Goal: Information Seeking & Learning: Learn about a topic

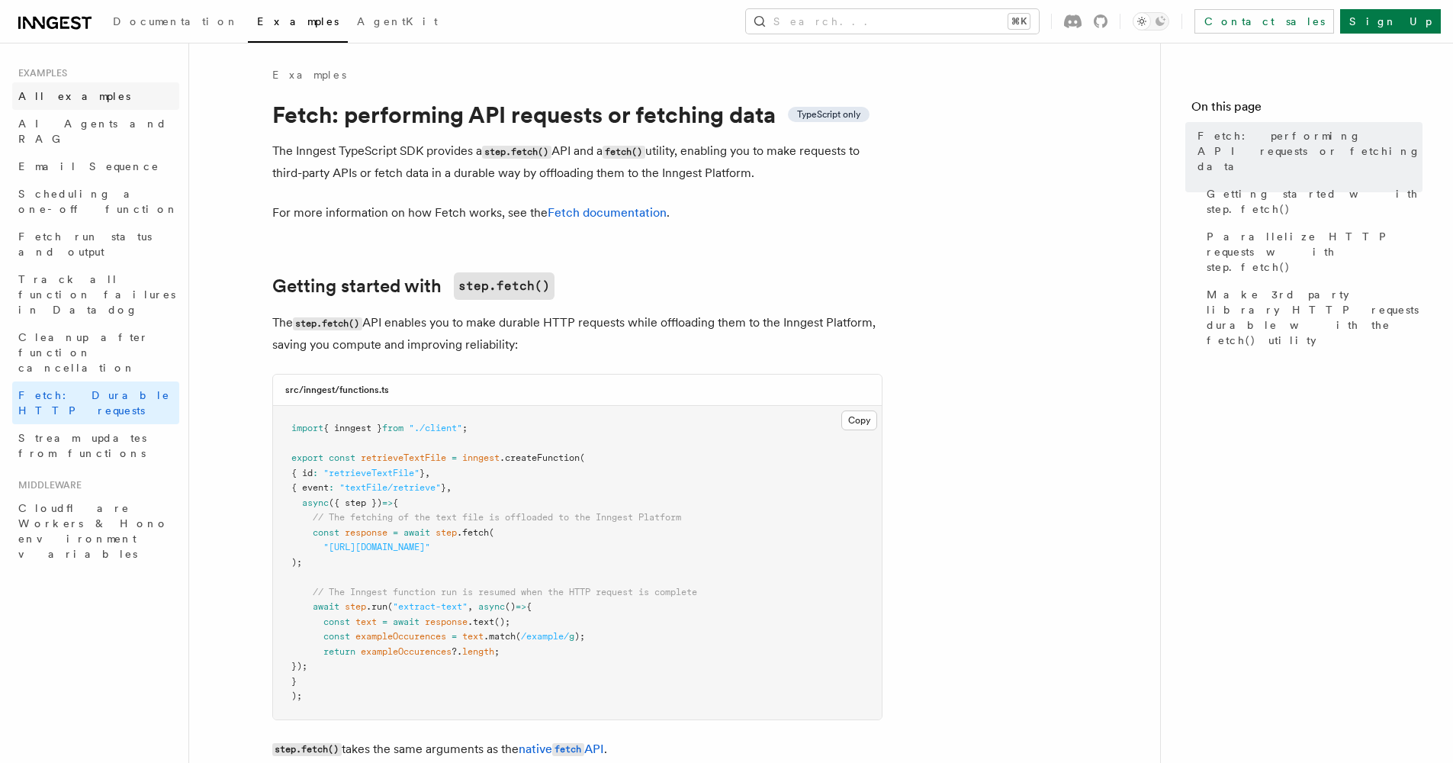
click at [56, 99] on span "All examples" at bounding box center [74, 96] width 112 height 12
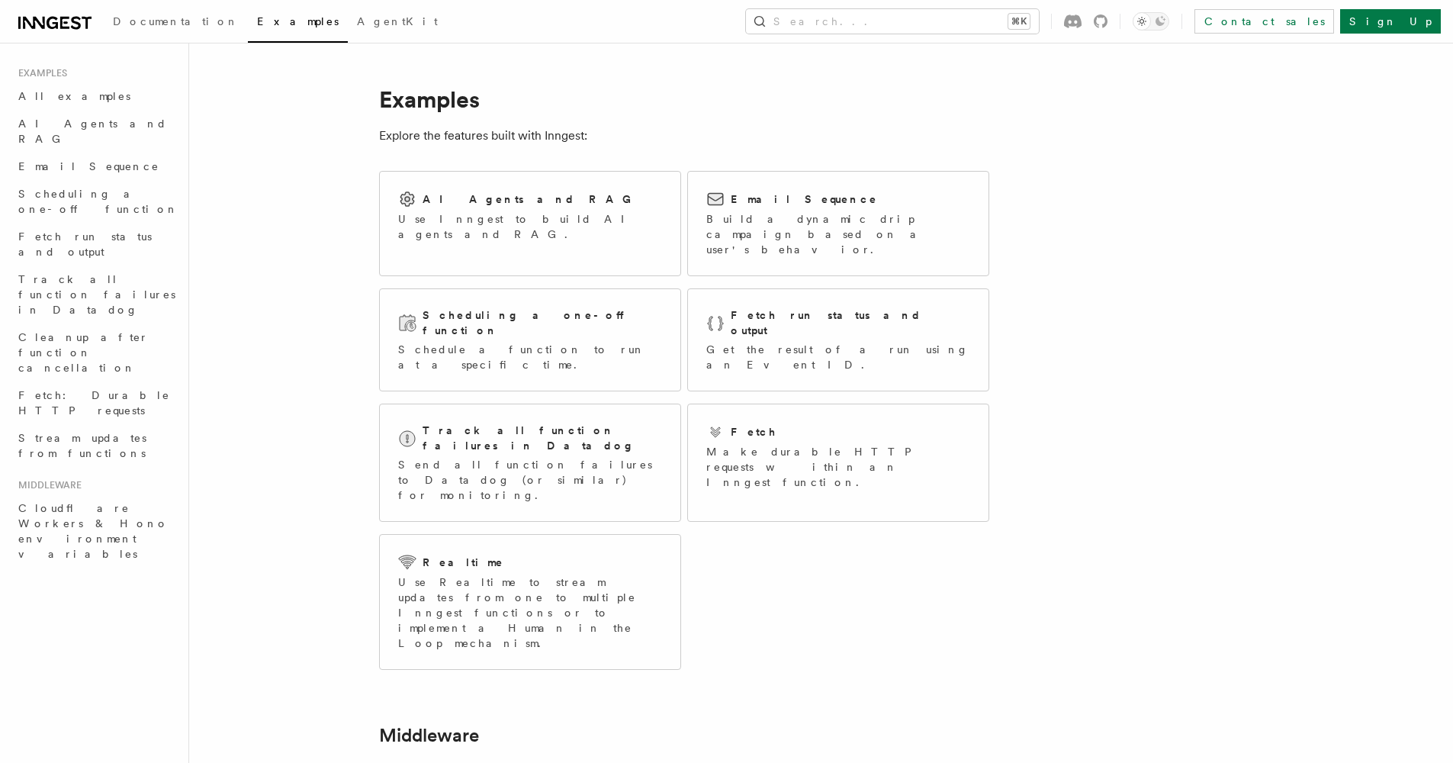
scroll to position [41, 0]
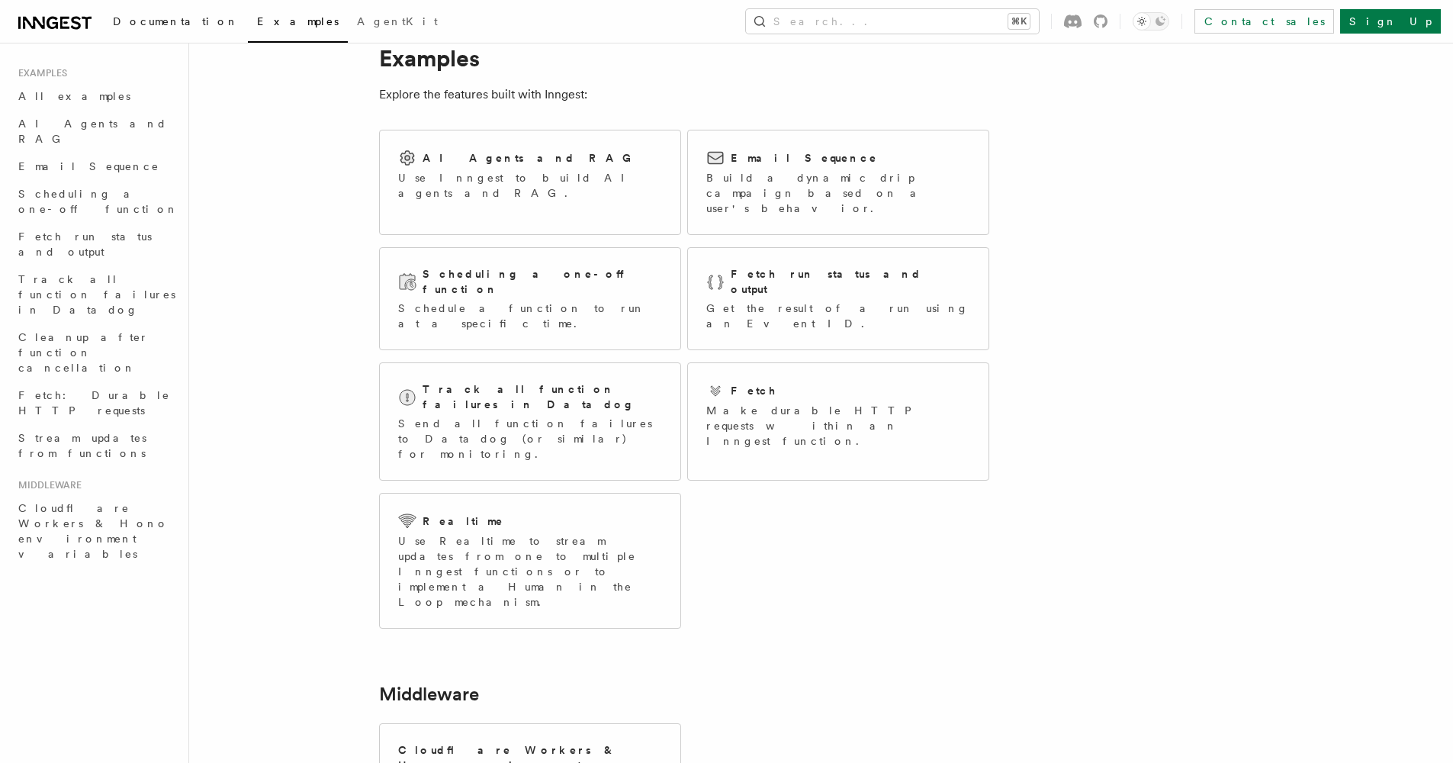
click at [153, 27] on span "Documentation" at bounding box center [176, 21] width 126 height 12
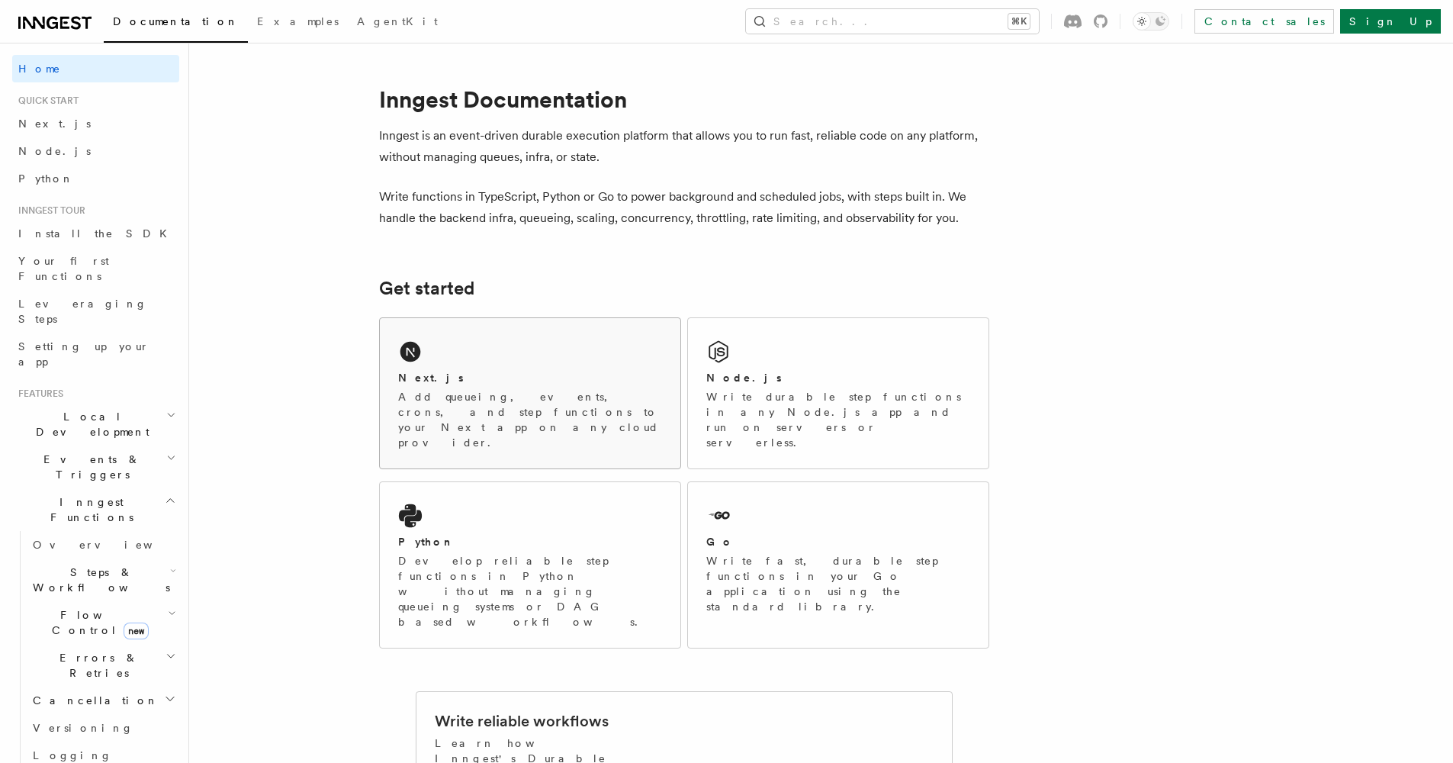
click at [601, 394] on p "Add queueing, events, crons, and step functions to your Next app on any cloud p…" at bounding box center [530, 419] width 264 height 61
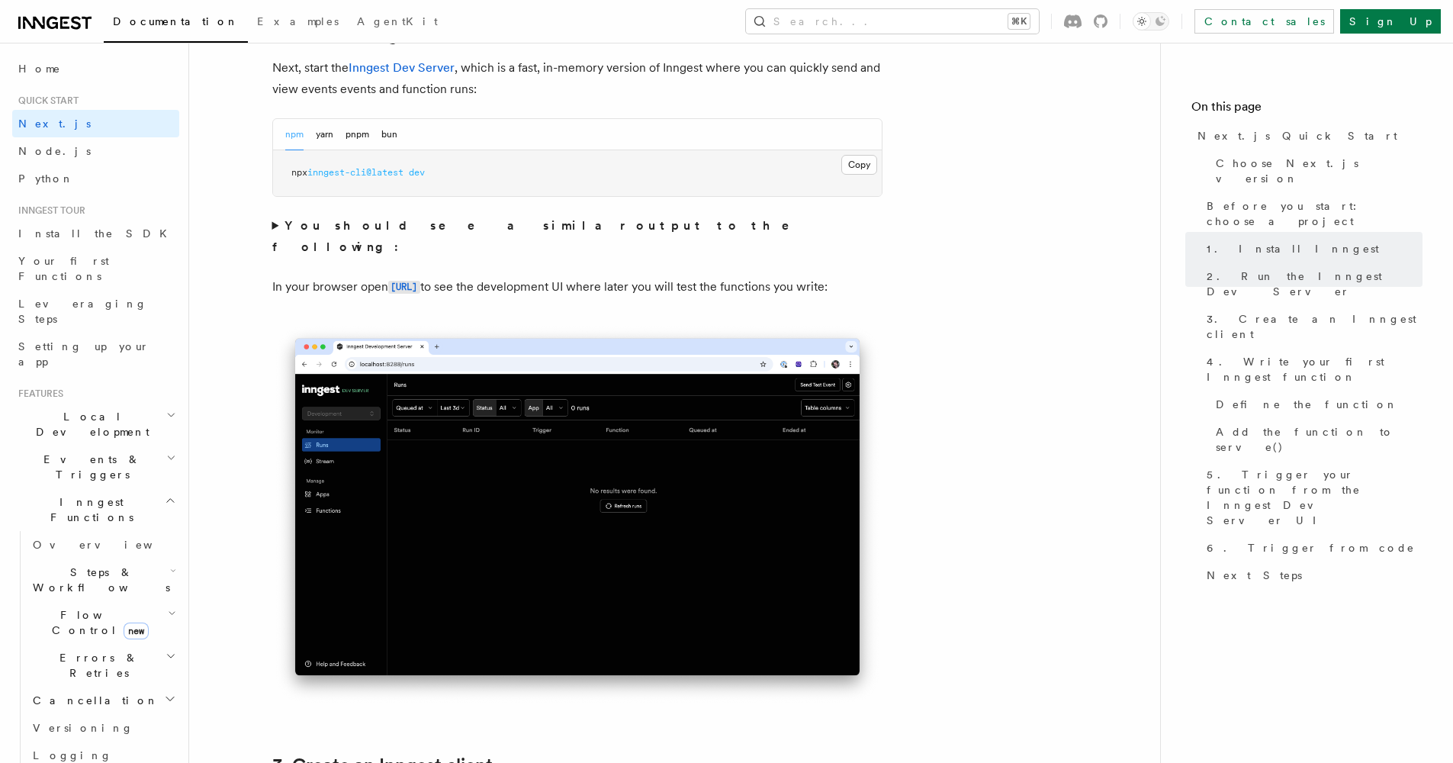
scroll to position [1108, 0]
click at [94, 451] on span "Events & Triggers" at bounding box center [89, 466] width 154 height 31
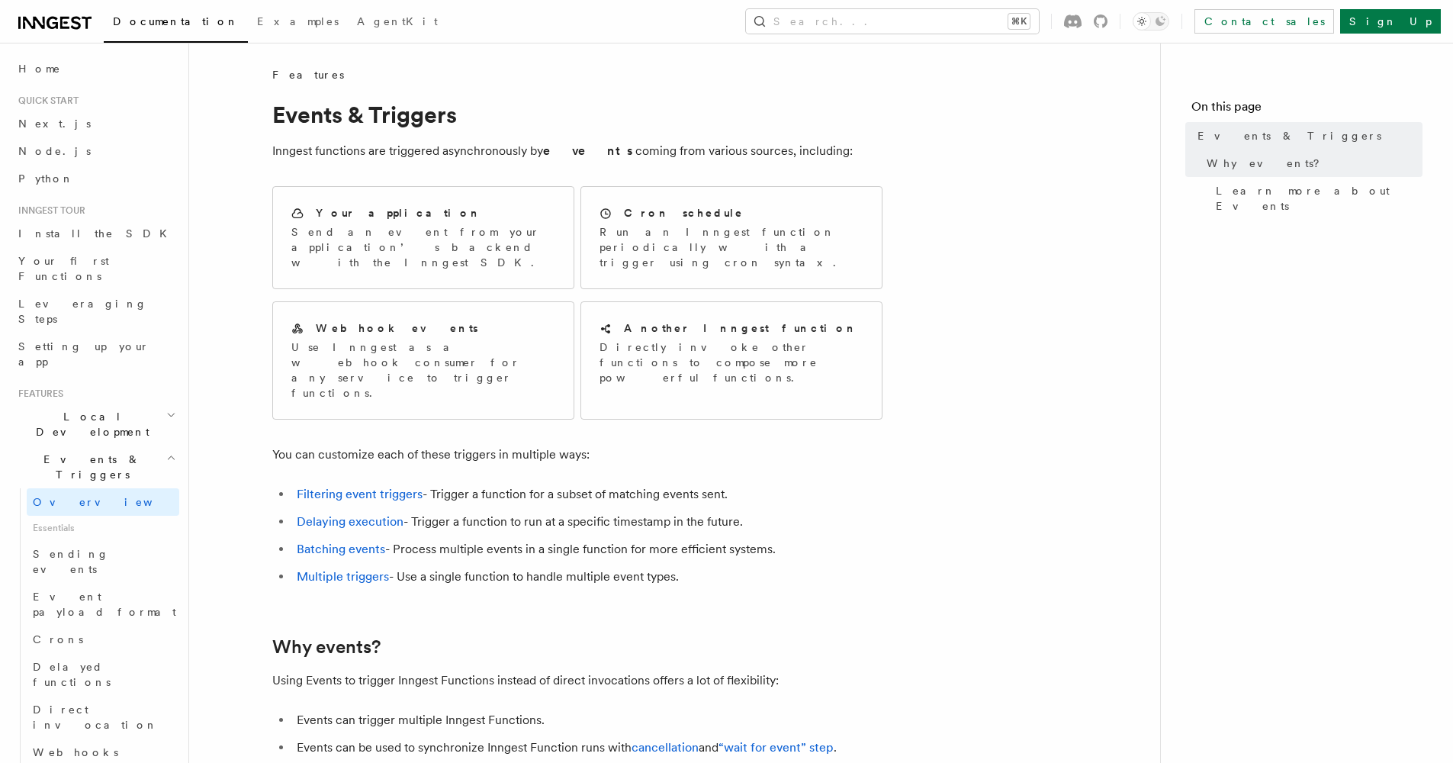
scroll to position [41, 0]
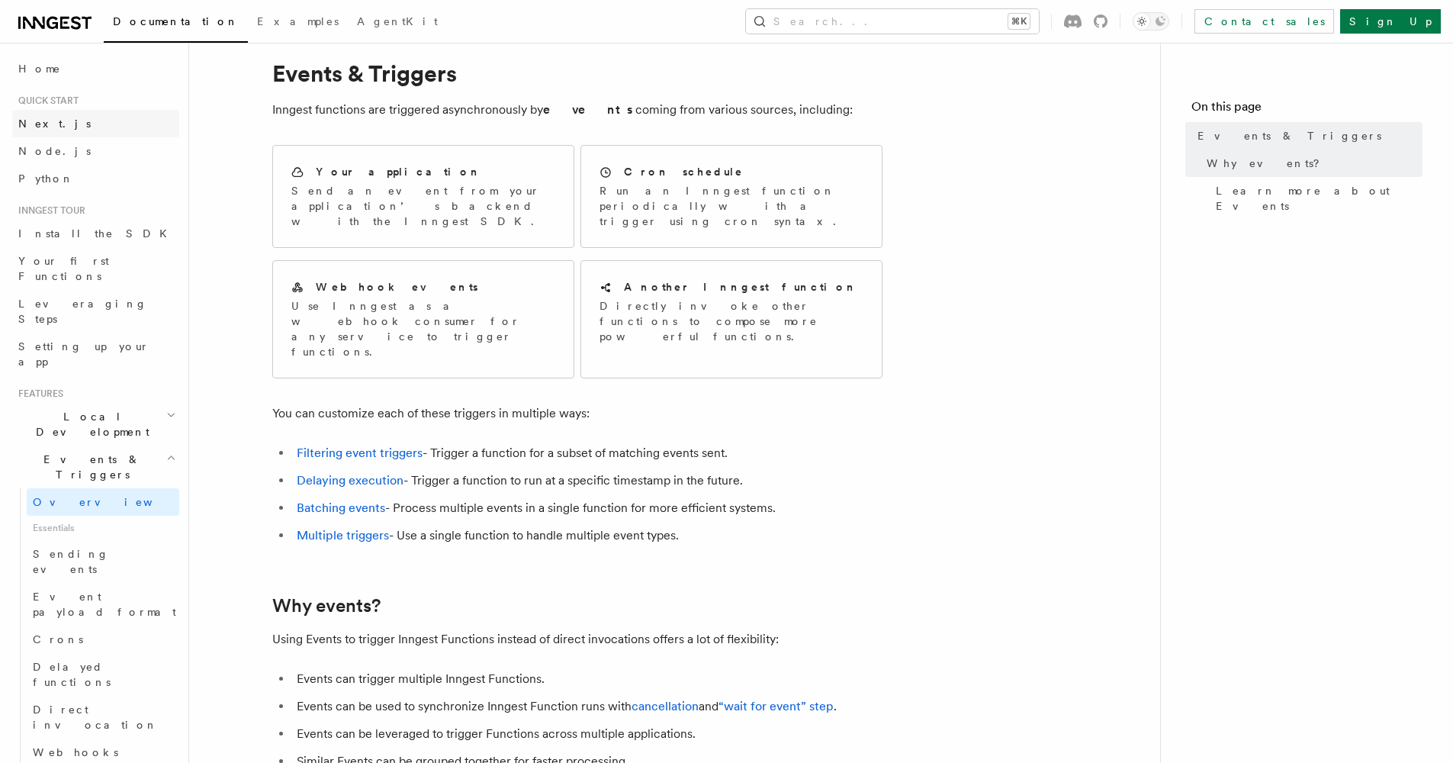
click at [37, 130] on span "Next.js" at bounding box center [54, 123] width 72 height 15
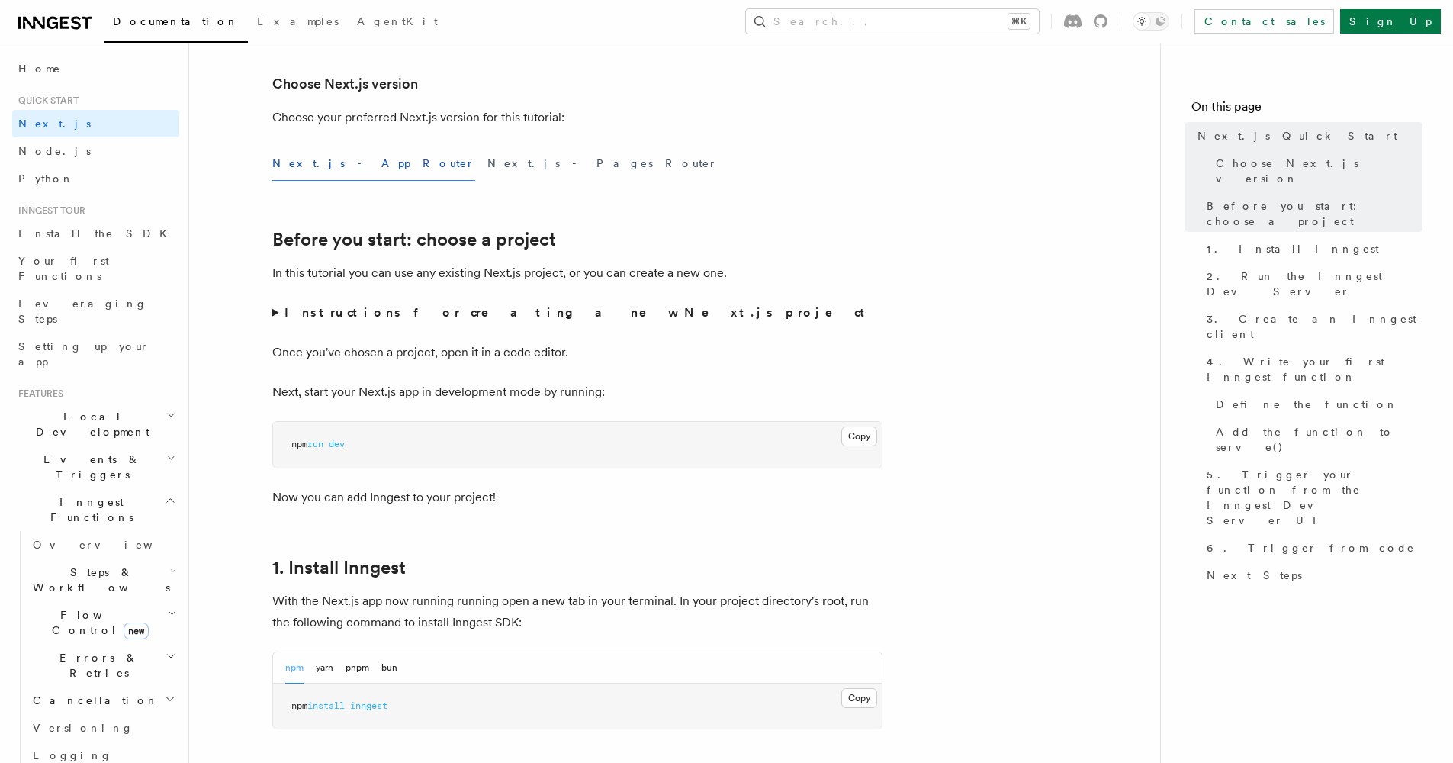
scroll to position [361, 0]
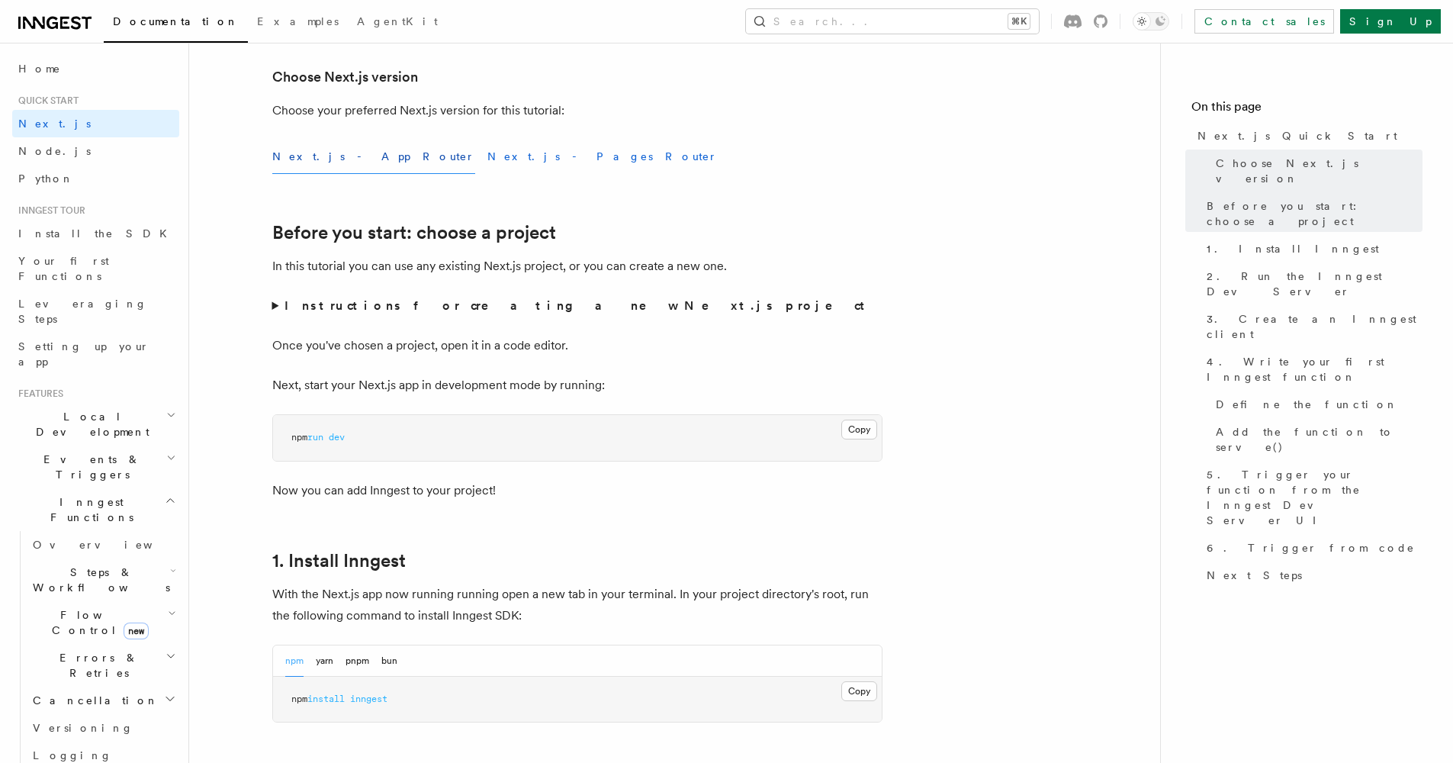
click at [487, 159] on button "Next.js - Pages Router" at bounding box center [602, 157] width 230 height 34
click at [345, 162] on button "Next.js - App Router" at bounding box center [373, 157] width 203 height 34
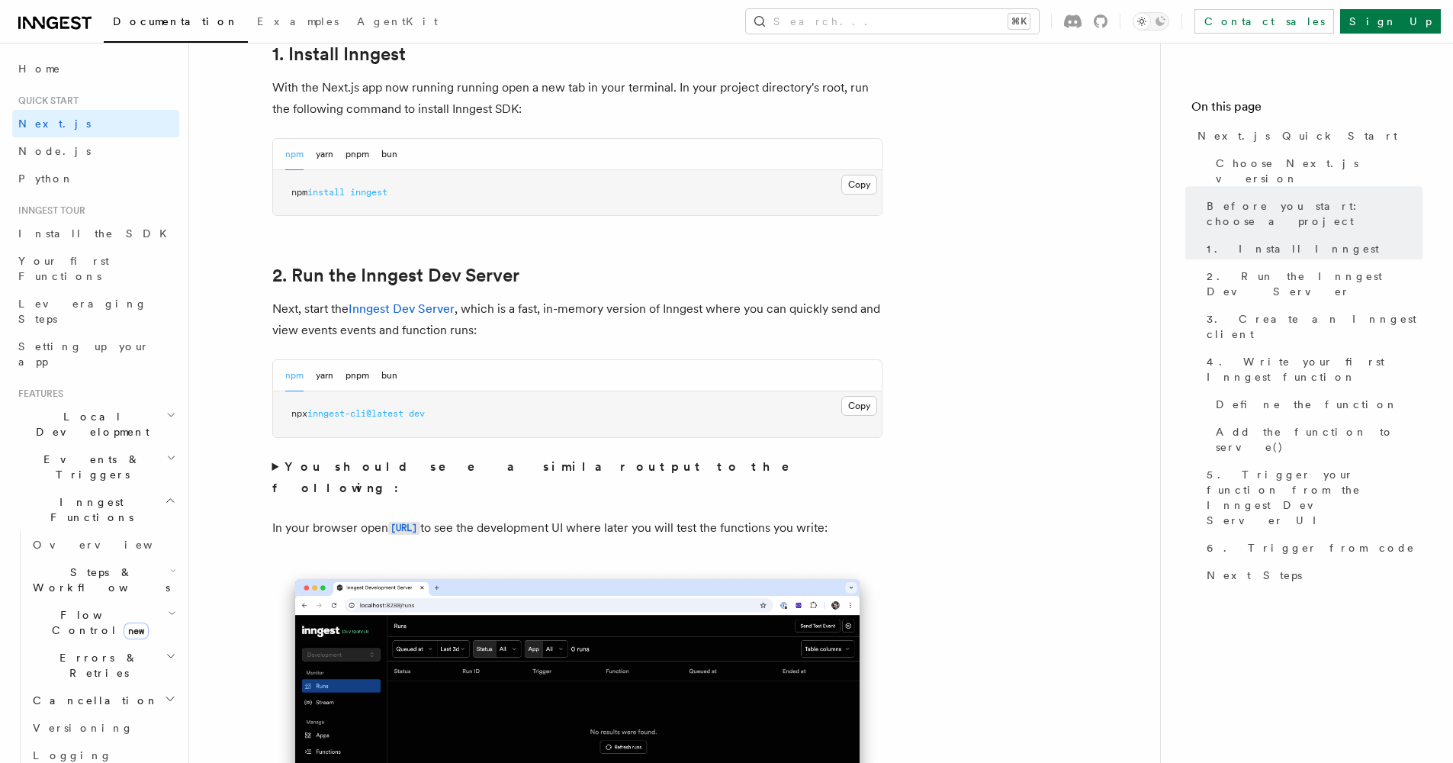
scroll to position [868, 0]
click at [278, 468] on summary "You should see a similar output to the following:" at bounding box center [577, 476] width 610 height 43
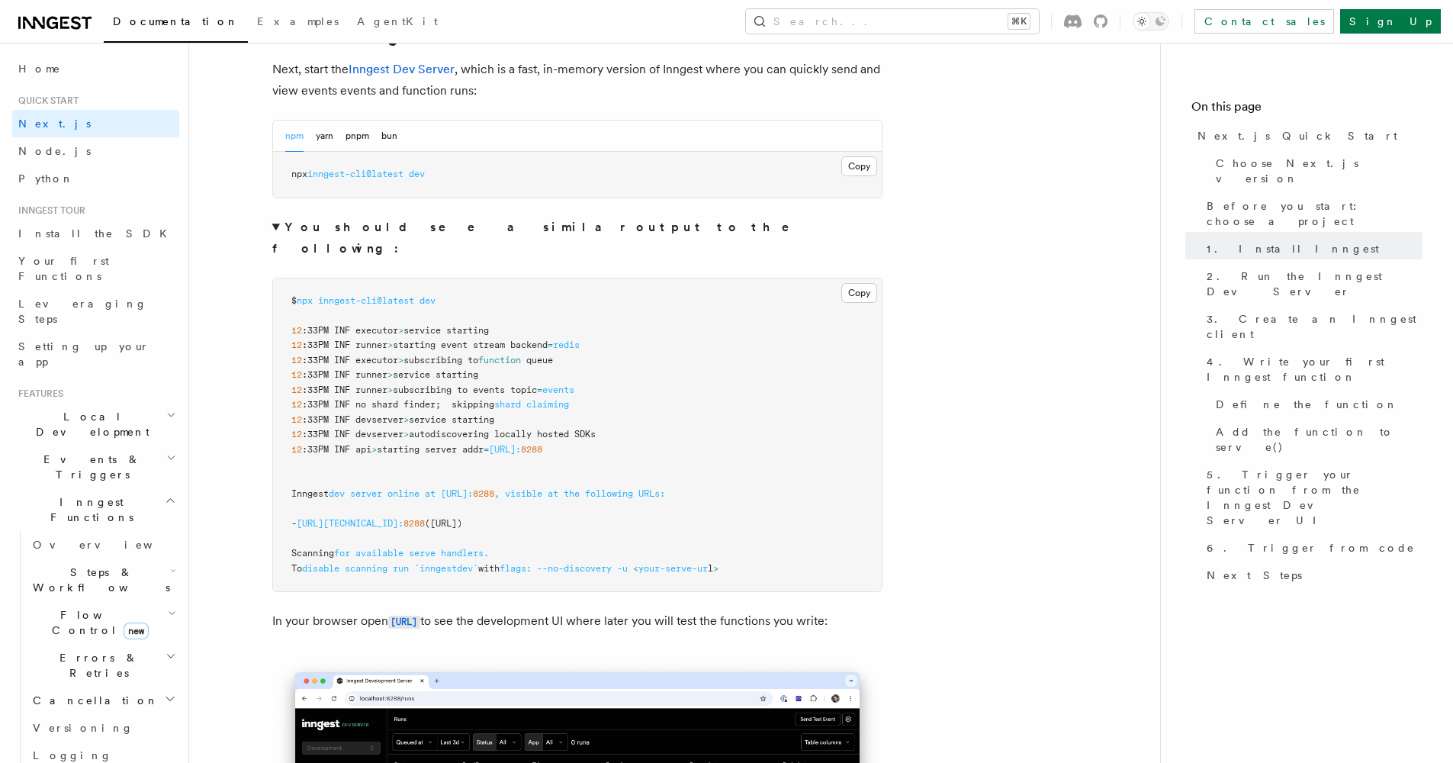
scroll to position [1103, 0]
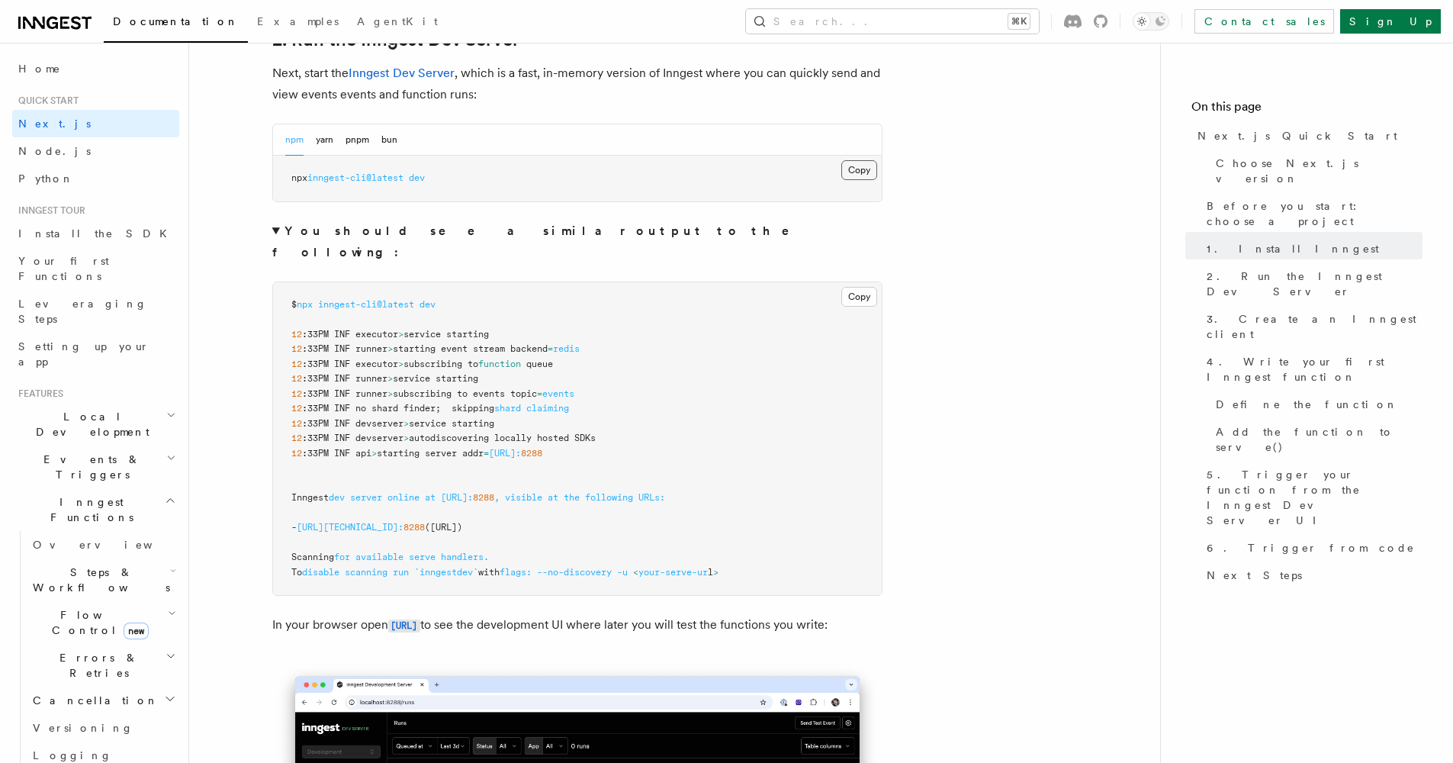
click at [852, 172] on button "Copy Copied" at bounding box center [859, 170] width 36 height 20
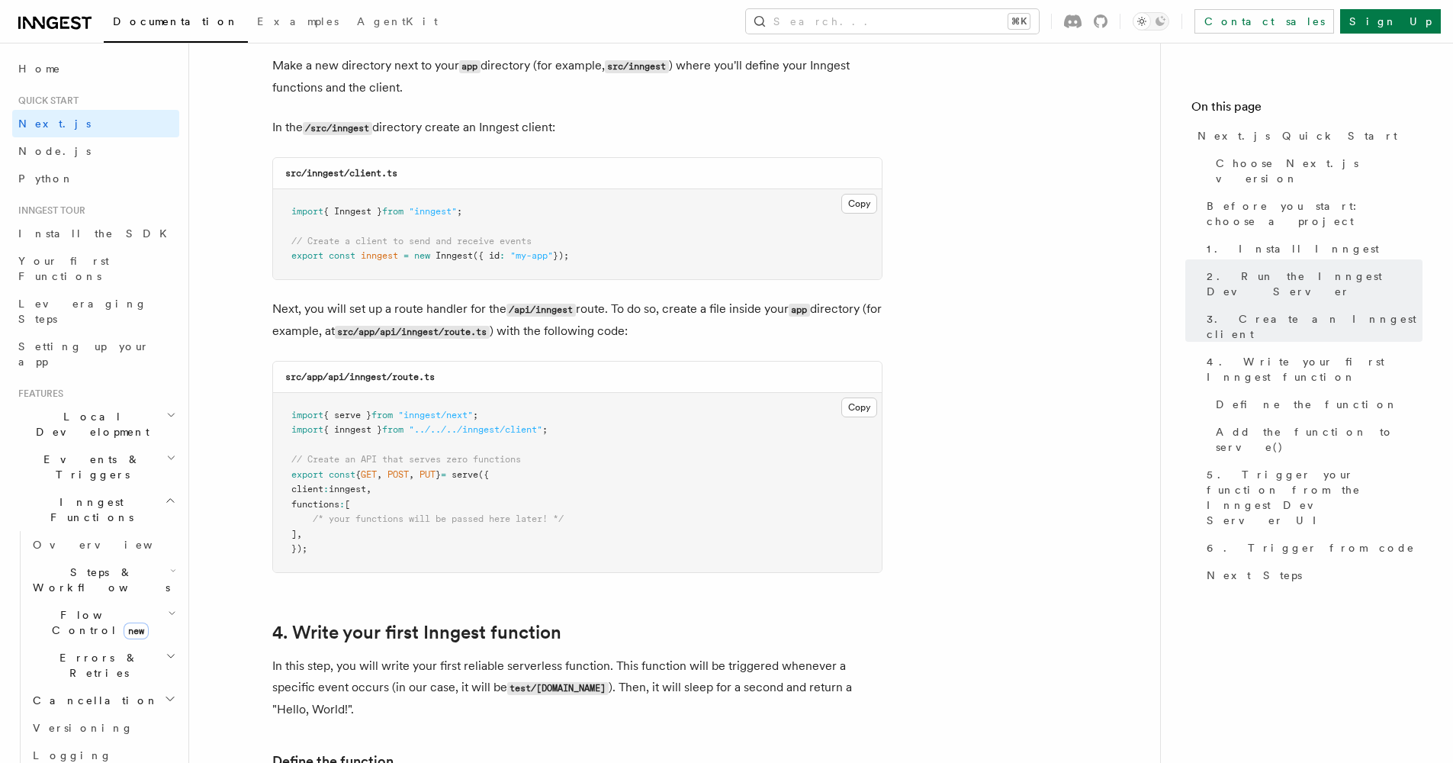
scroll to position [2250, 0]
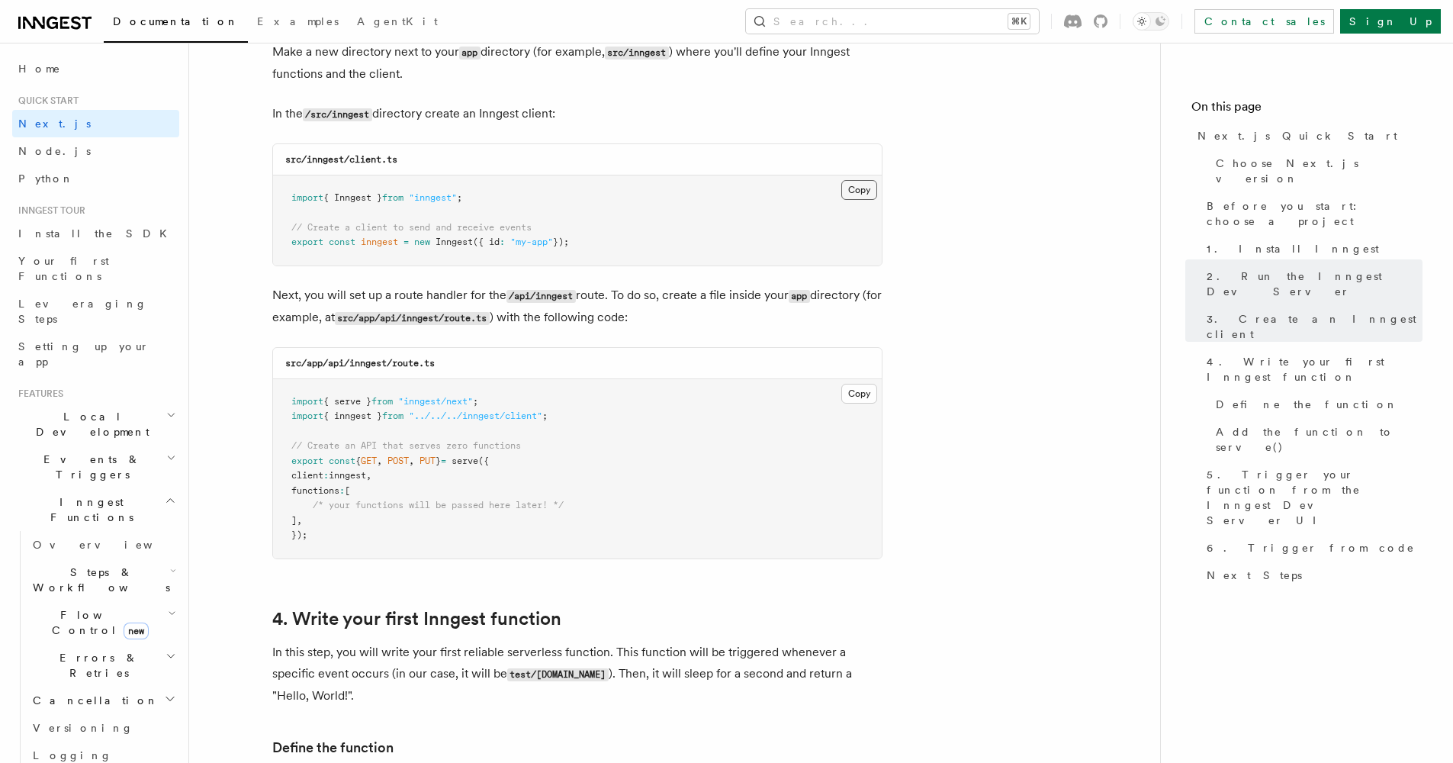
click at [853, 180] on button "Copy Copied" at bounding box center [859, 190] width 36 height 20
click at [850, 384] on button "Copy Copied" at bounding box center [859, 394] width 36 height 20
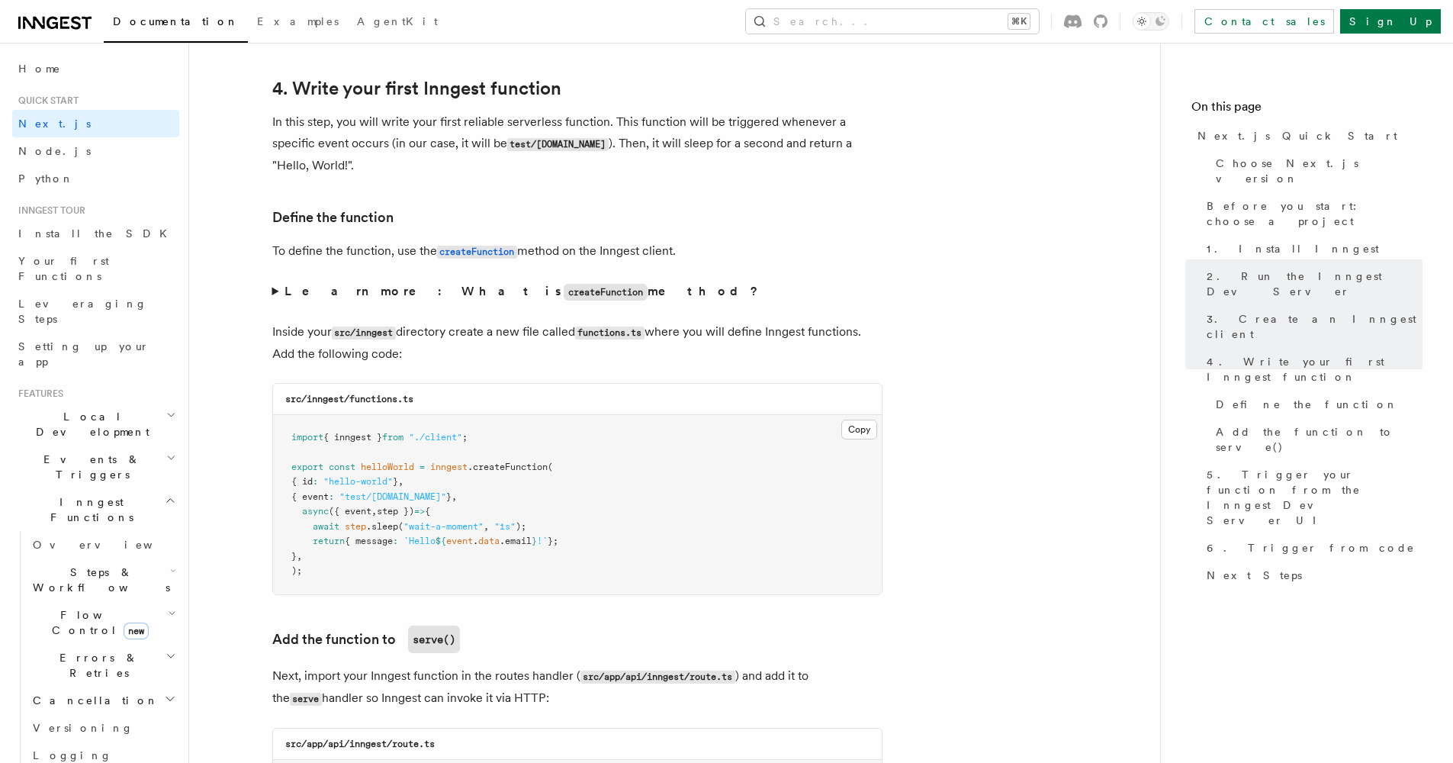
scroll to position [2782, 0]
click at [852, 419] on button "Copy Copied" at bounding box center [859, 427] width 36 height 20
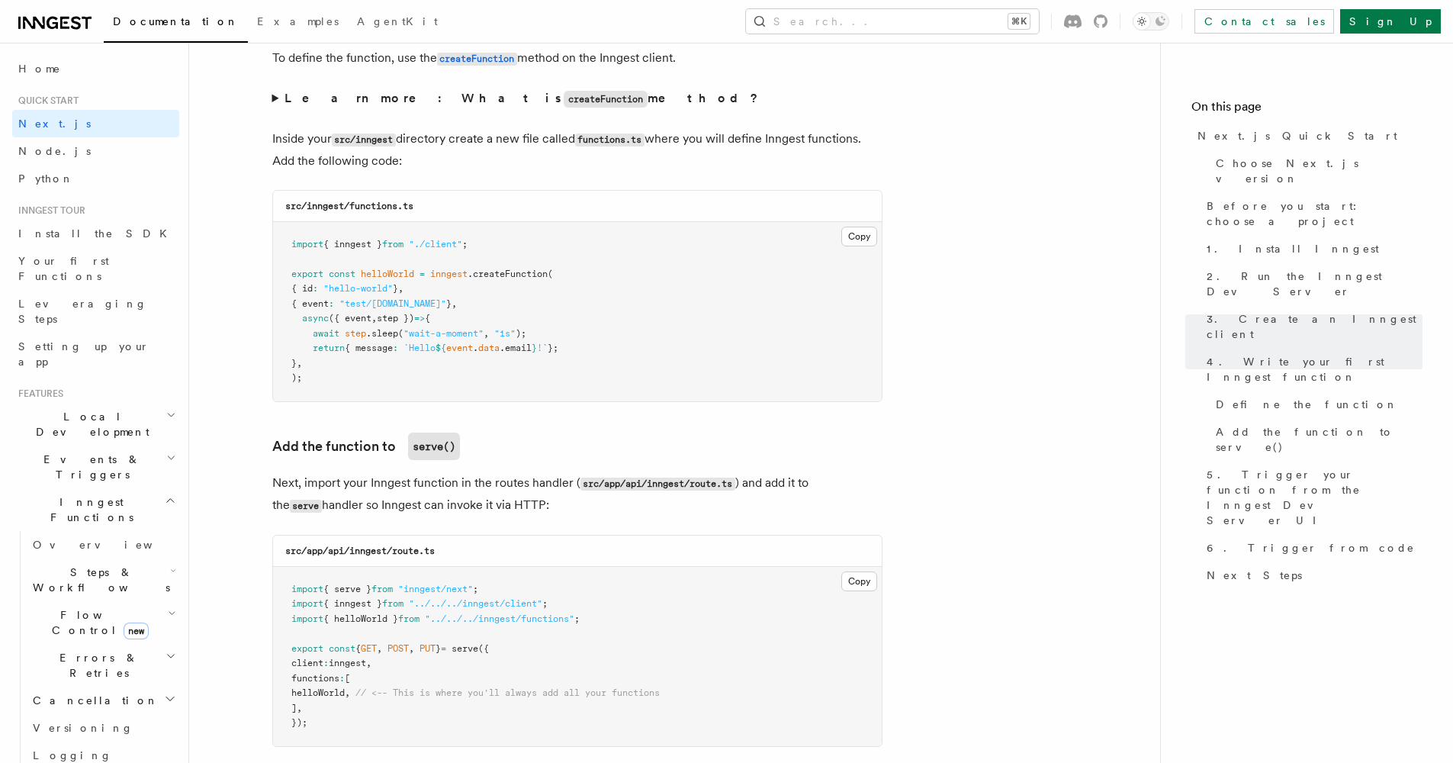
scroll to position [2973, 0]
click at [863, 226] on button "Copy Copied" at bounding box center [859, 236] width 36 height 20
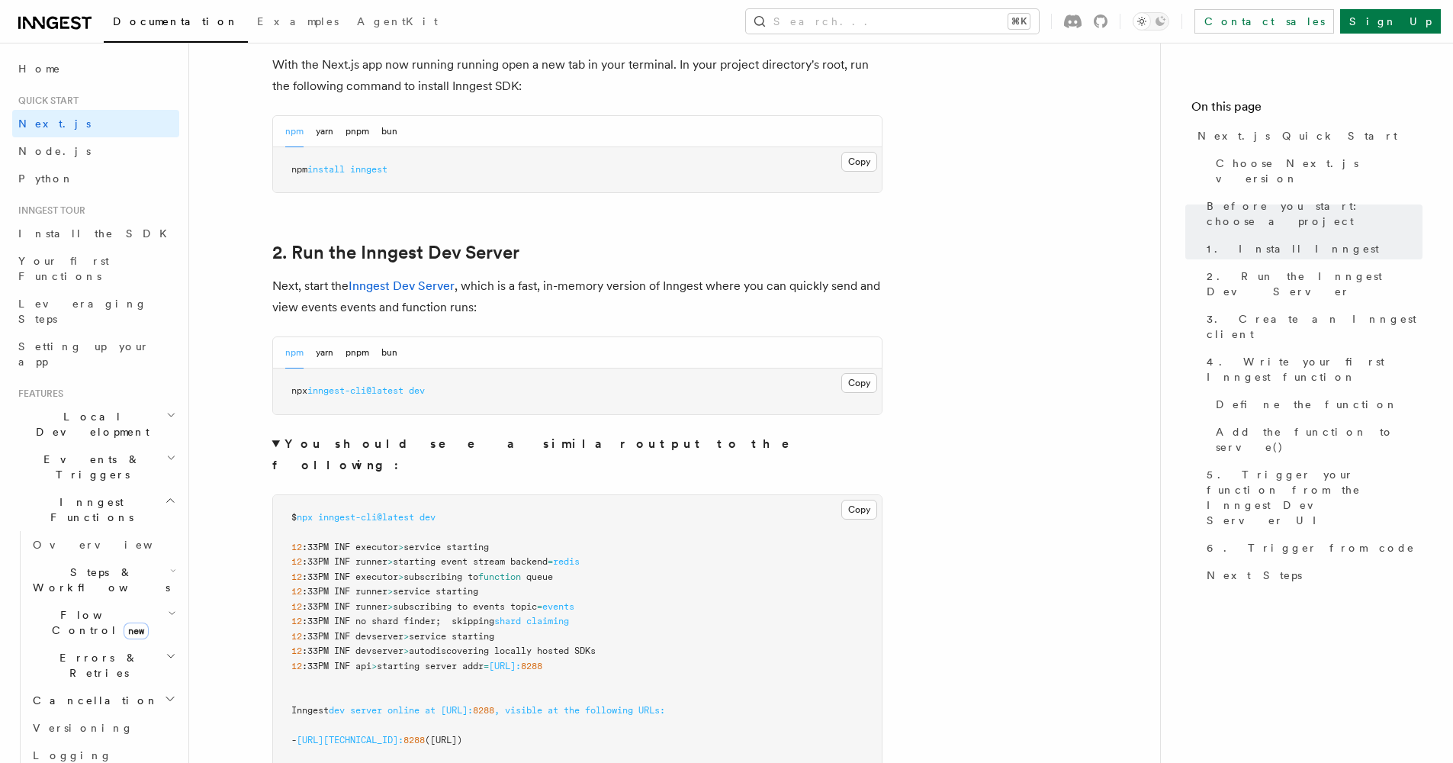
scroll to position [888, 0]
click at [870, 383] on button "Copy Copied" at bounding box center [859, 384] width 36 height 20
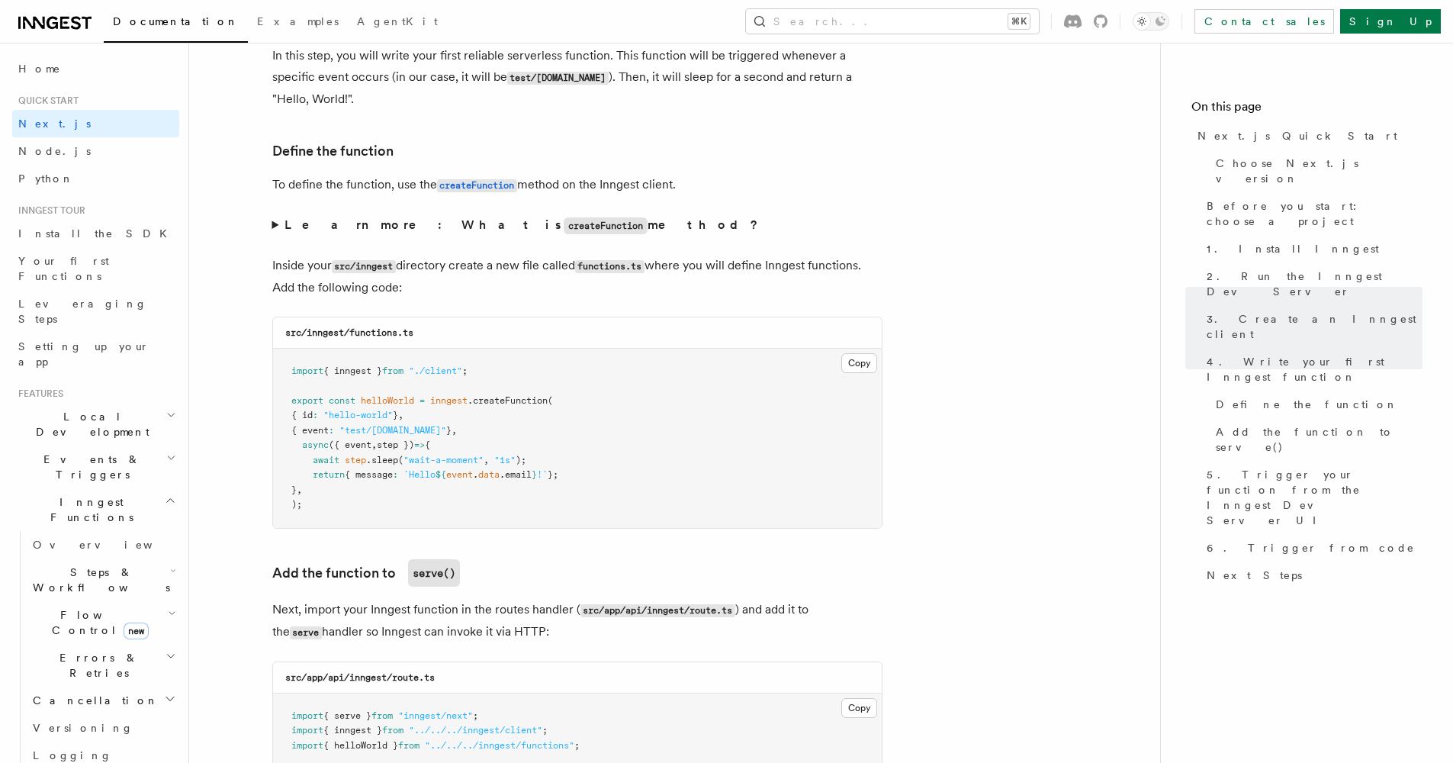
scroll to position [2847, 0]
click at [276, 214] on summary "Learn more: What is createFunction method?" at bounding box center [577, 225] width 610 height 22
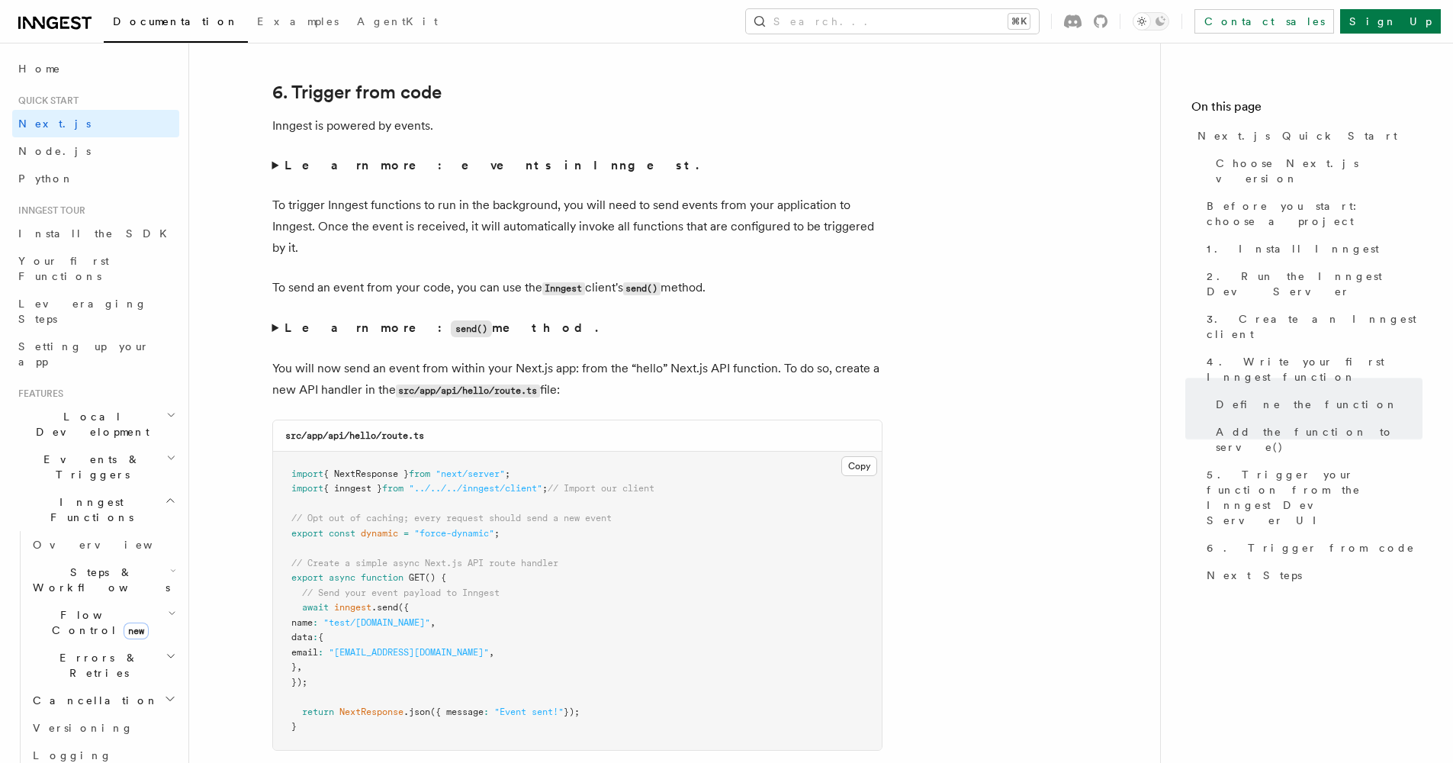
scroll to position [8282, 0]
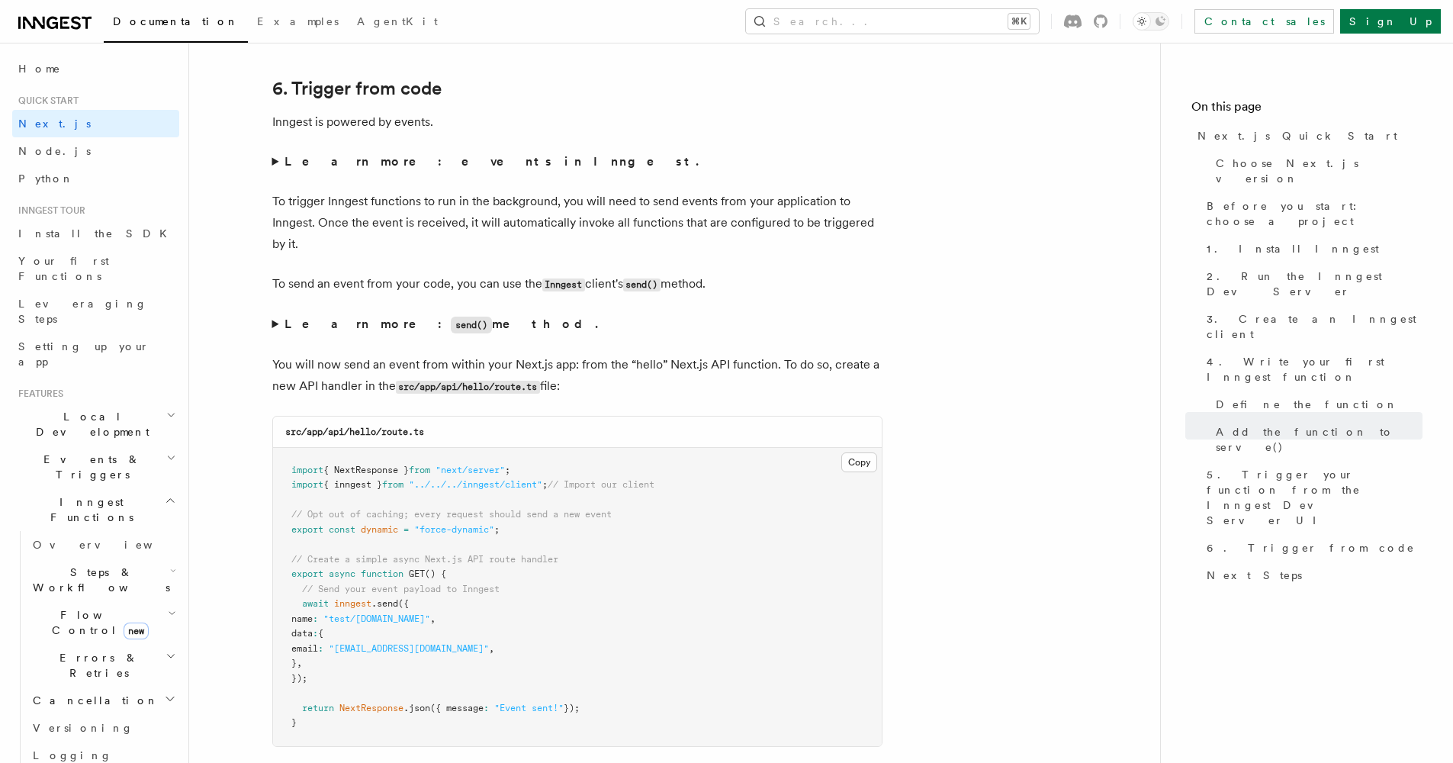
click at [276, 313] on summary "Learn more: send() method." at bounding box center [577, 324] width 610 height 22
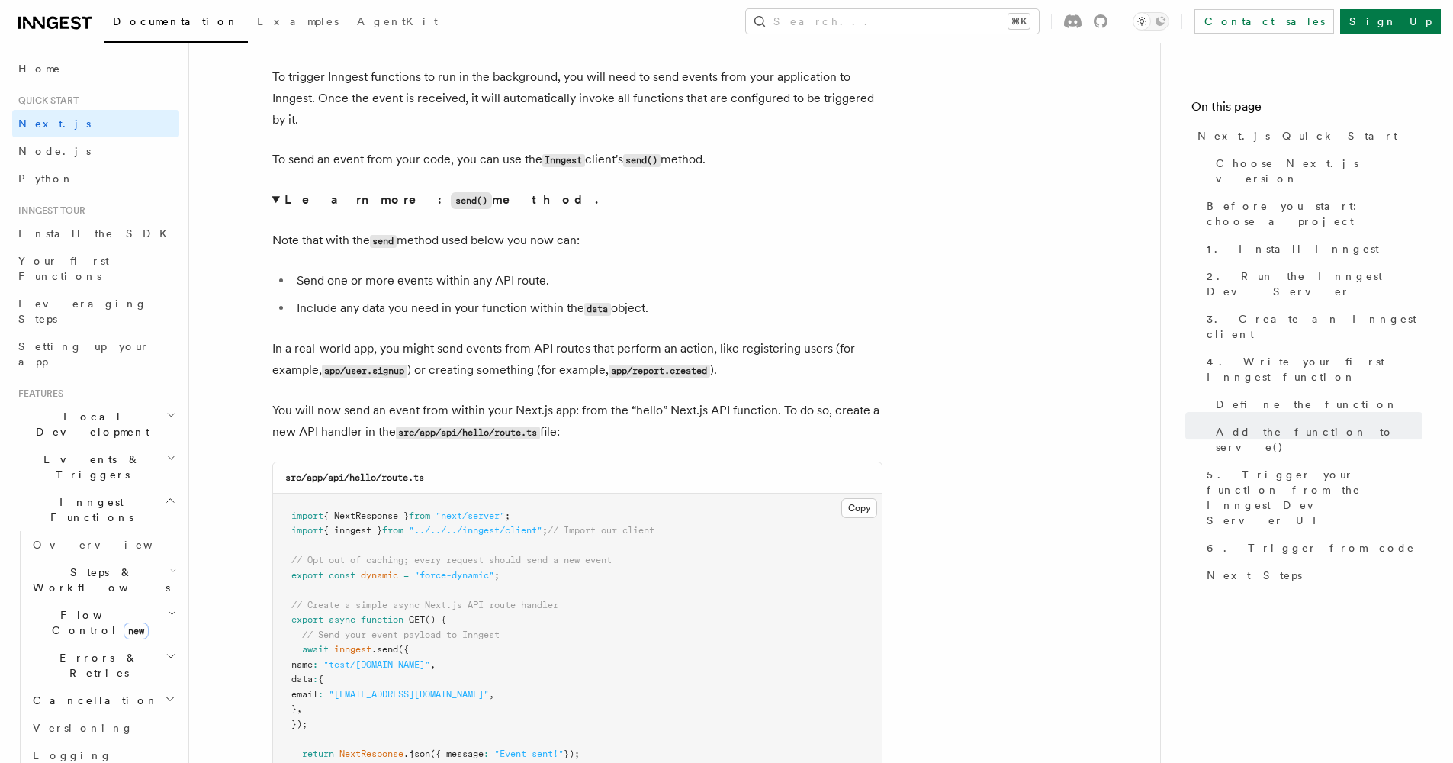
scroll to position [8420, 0]
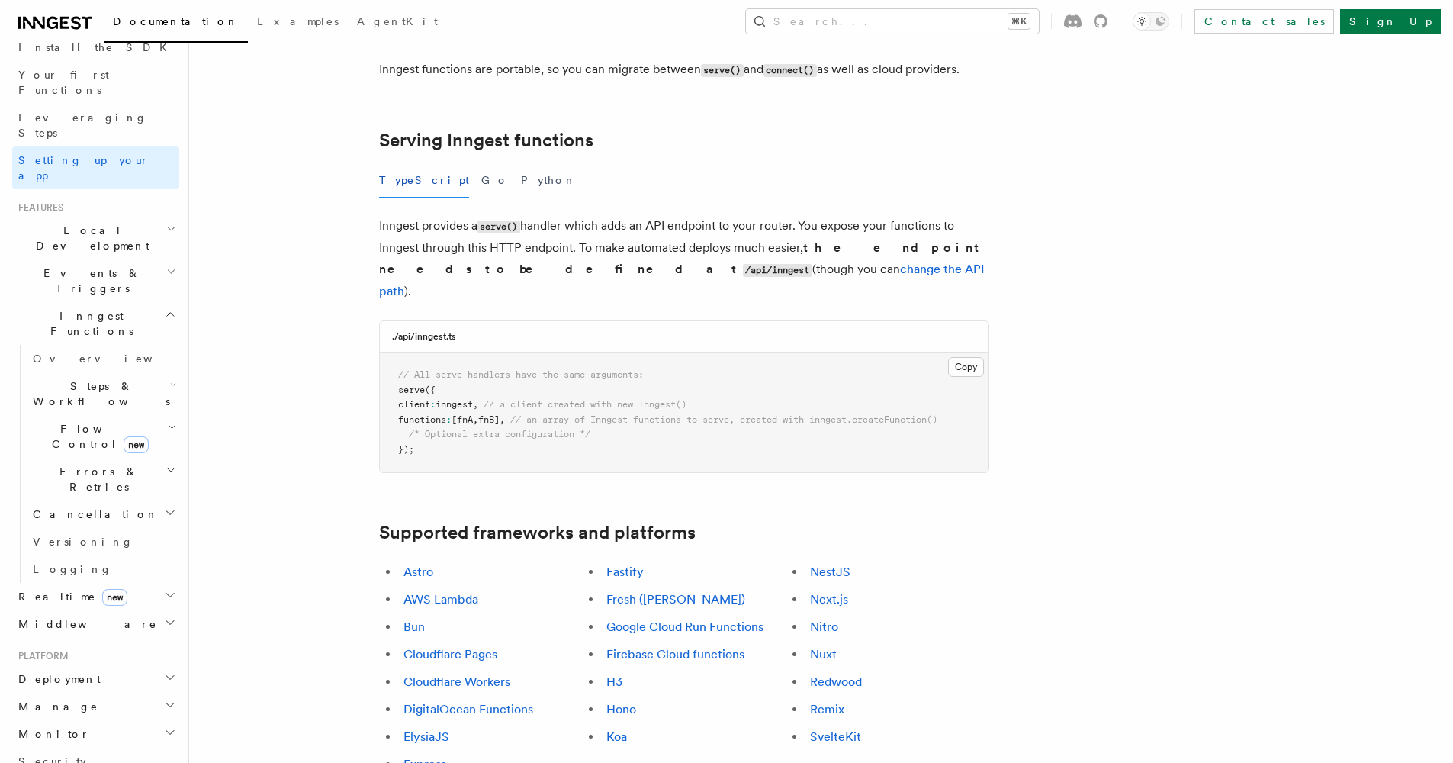
scroll to position [201, 0]
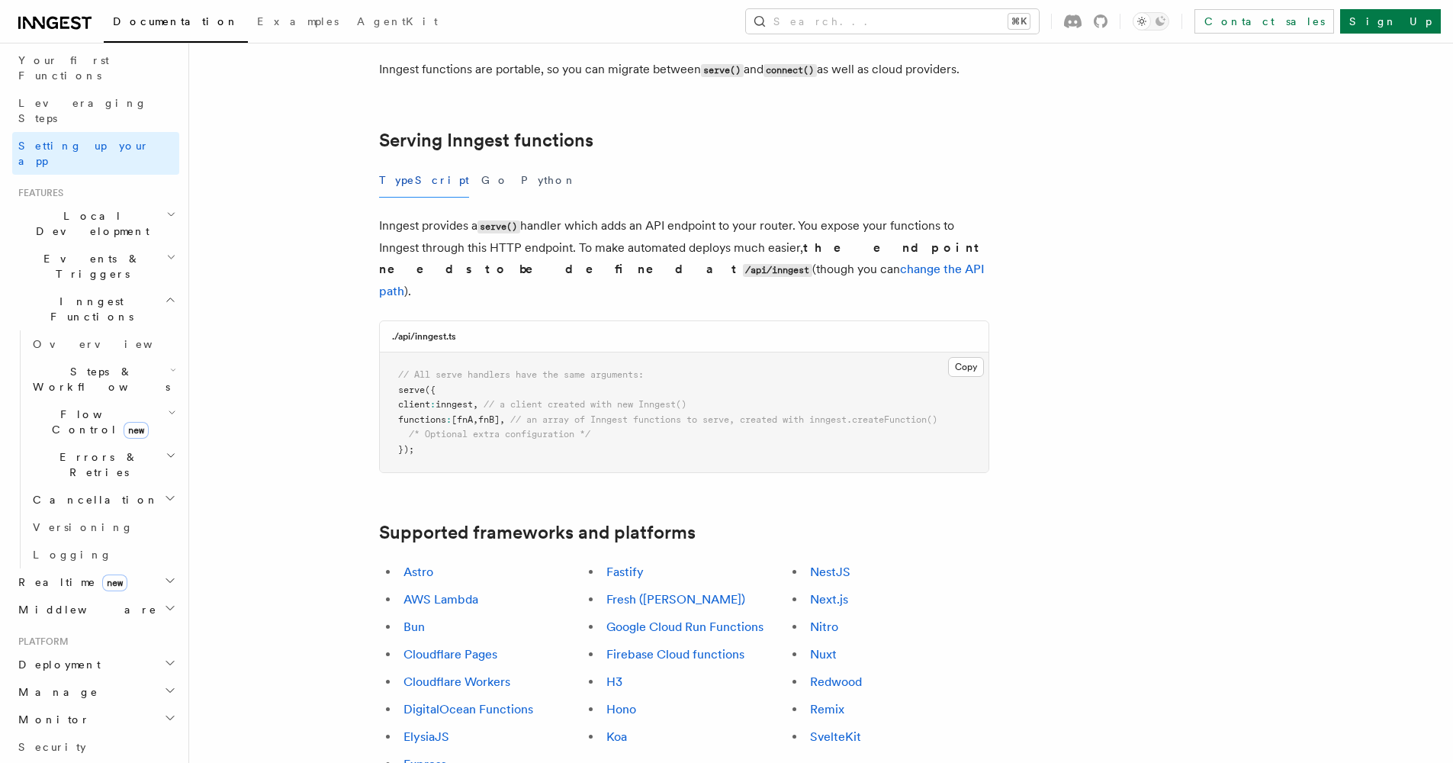
click at [36, 574] on span "Realtime new" at bounding box center [69, 581] width 115 height 15
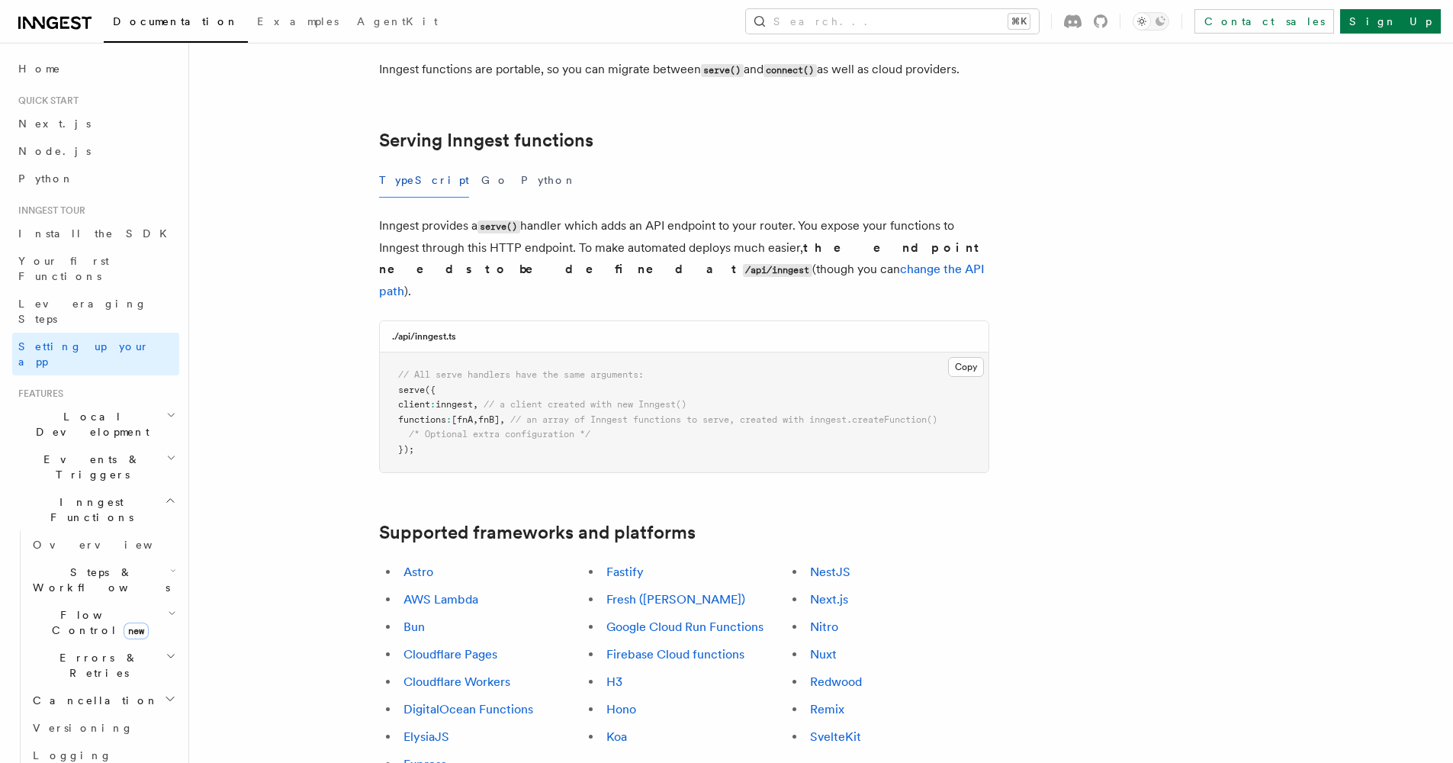
scroll to position [0, 0]
click at [78, 409] on span "Local Development" at bounding box center [89, 424] width 154 height 31
click at [72, 445] on link "Overview" at bounding box center [103, 458] width 153 height 27
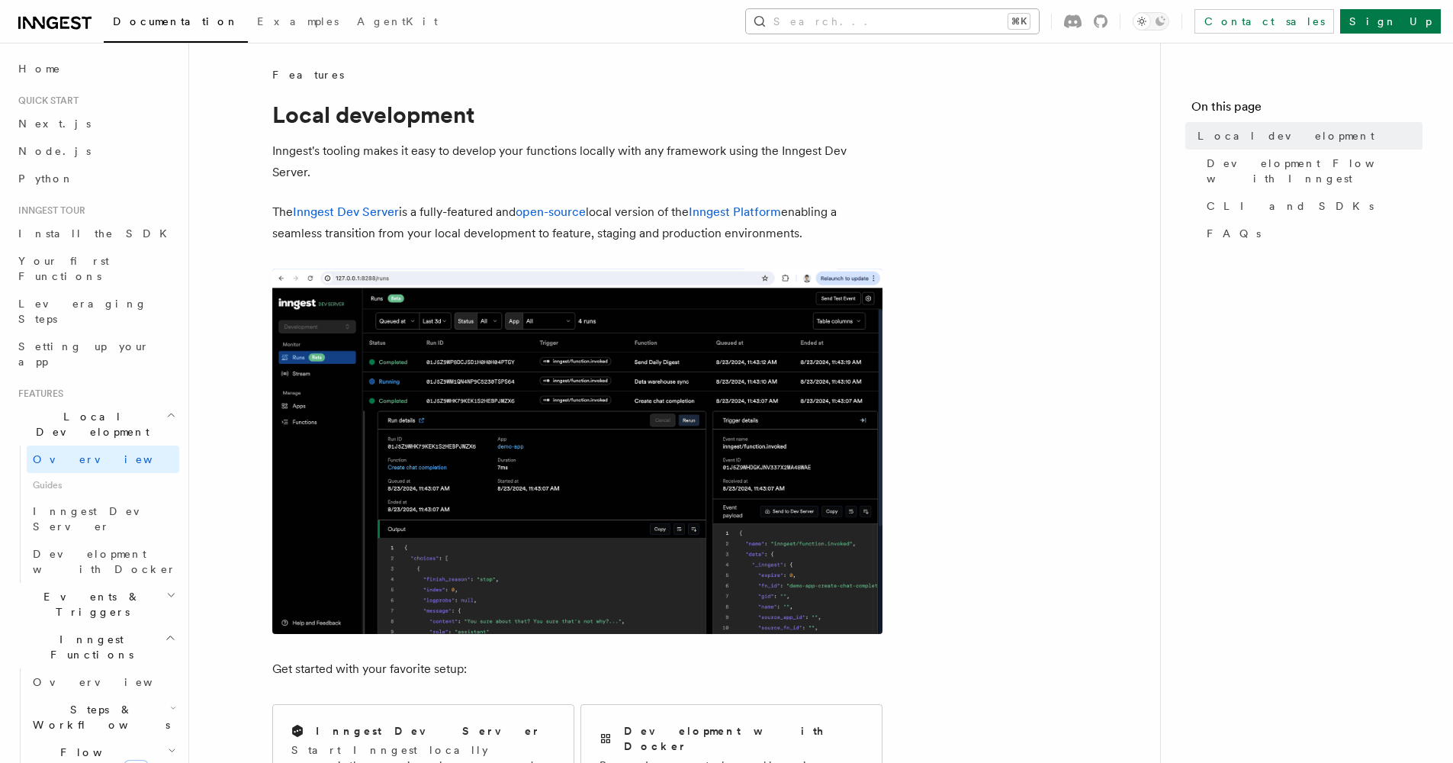
click at [1039, 22] on button "Search... ⌘K" at bounding box center [892, 21] width 293 height 24
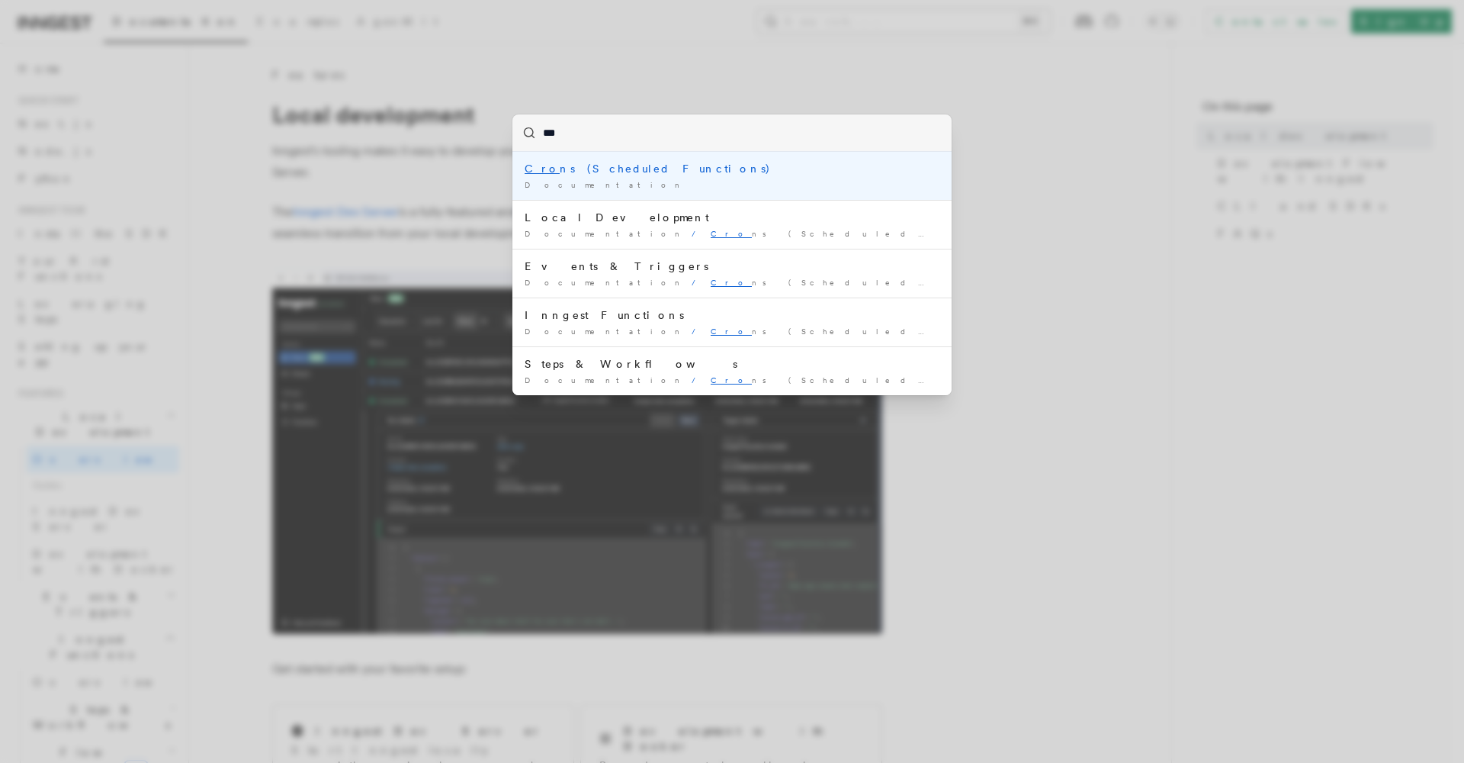
type input "****"
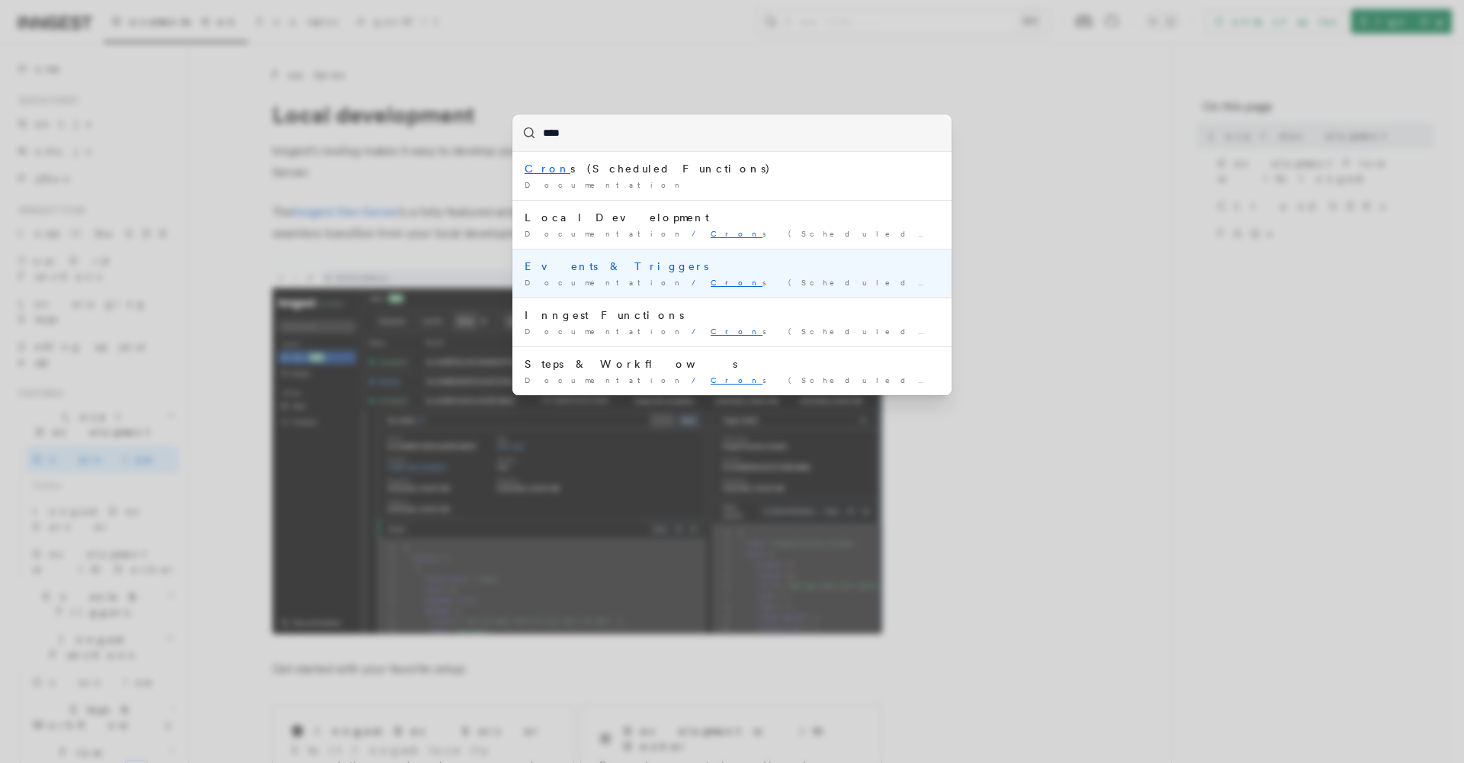
click at [609, 271] on div "Events & Triggers" at bounding box center [732, 266] width 415 height 15
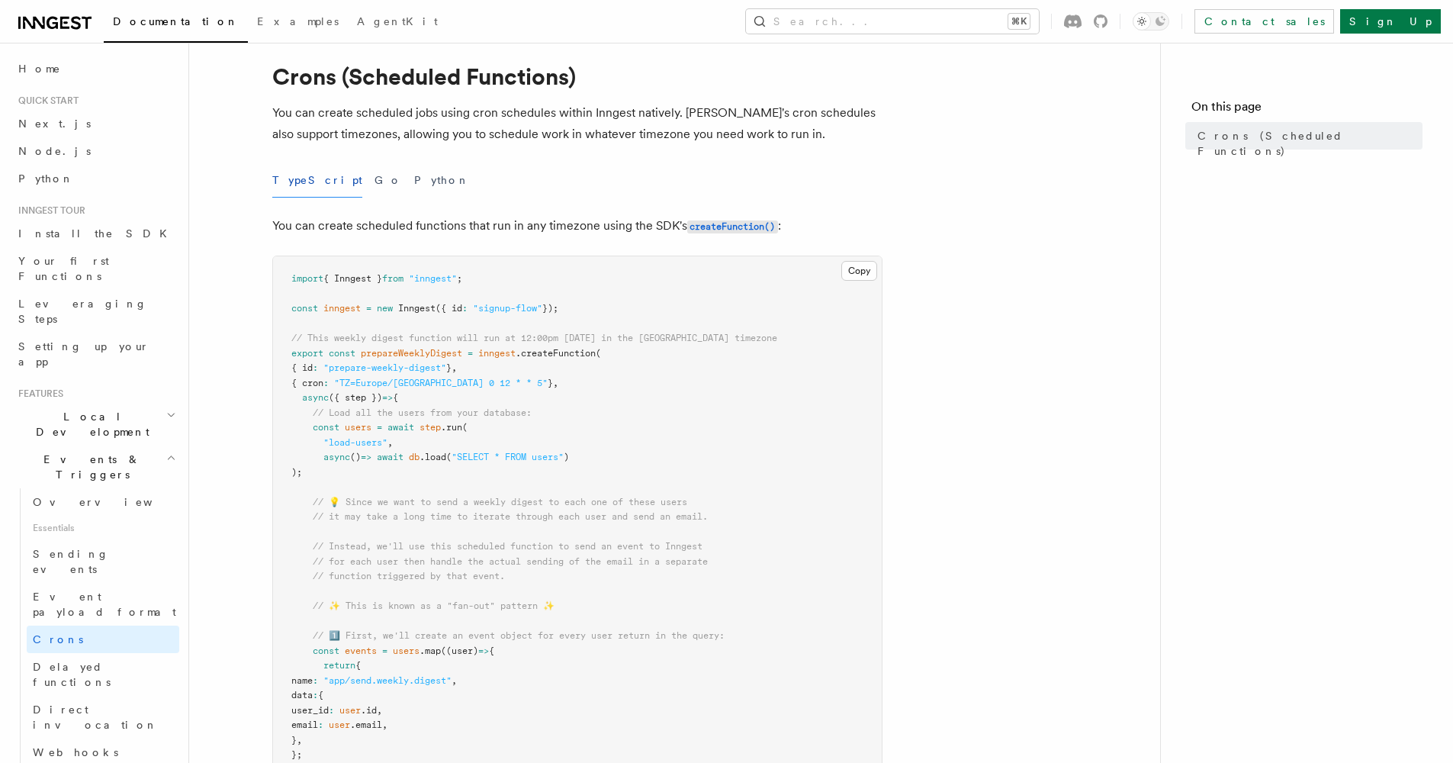
scroll to position [40, 0]
drag, startPoint x: 354, startPoint y: 376, endPoint x: 498, endPoint y: 382, distance: 144.3
click at [498, 382] on span ""TZ=Europe/Paris 0 12 * * 5"" at bounding box center [441, 381] width 214 height 11
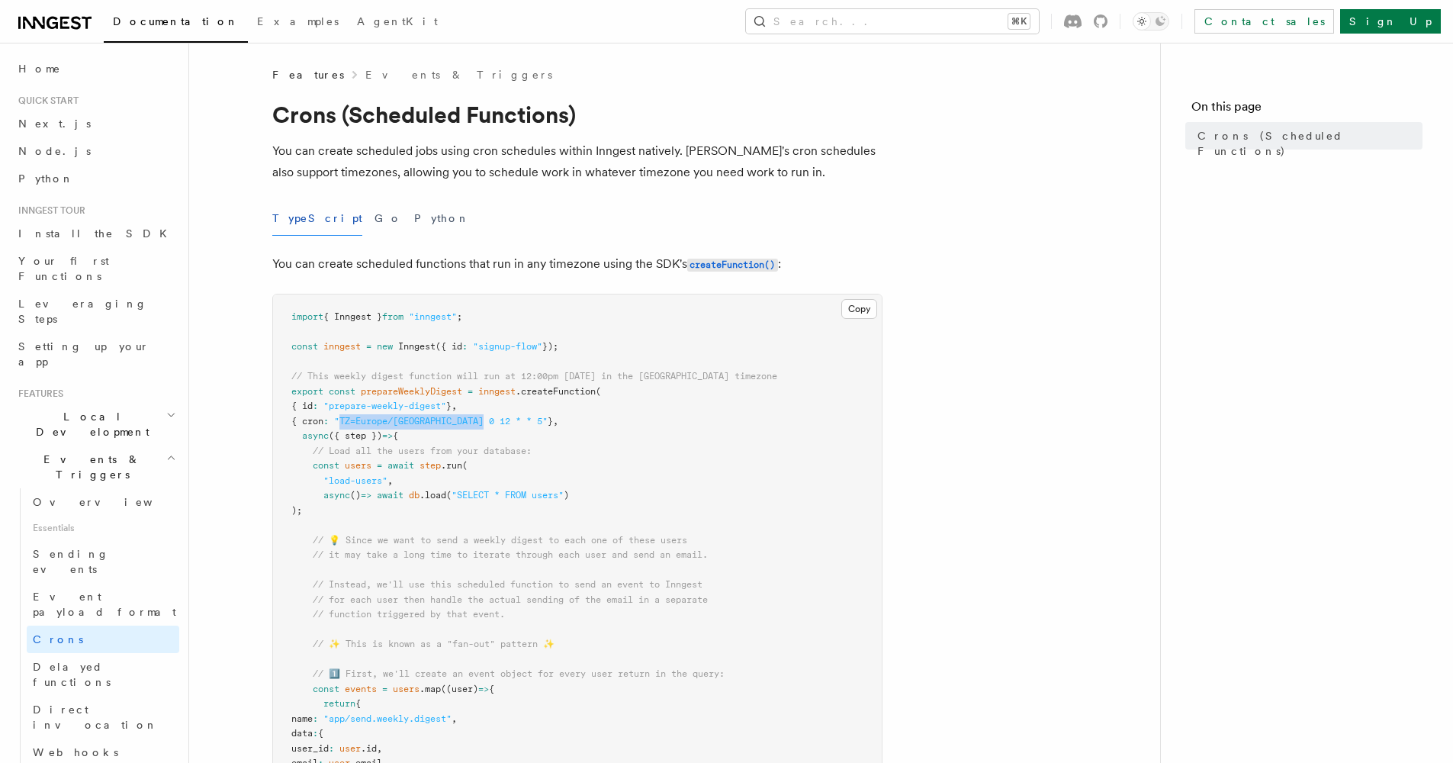
scroll to position [0, 0]
click at [1166, 24] on icon "Toggle dark mode" at bounding box center [1160, 21] width 12 height 12
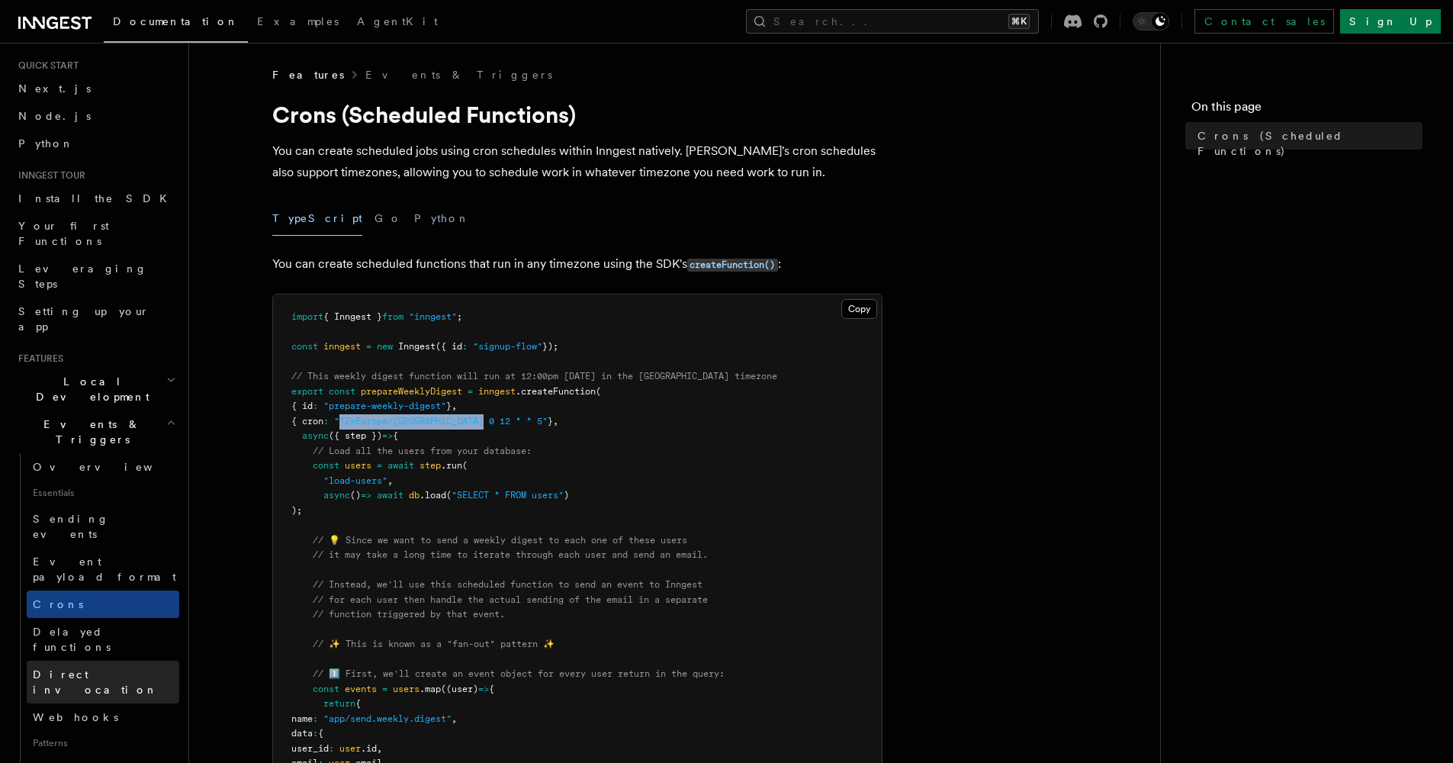
scroll to position [43, 0]
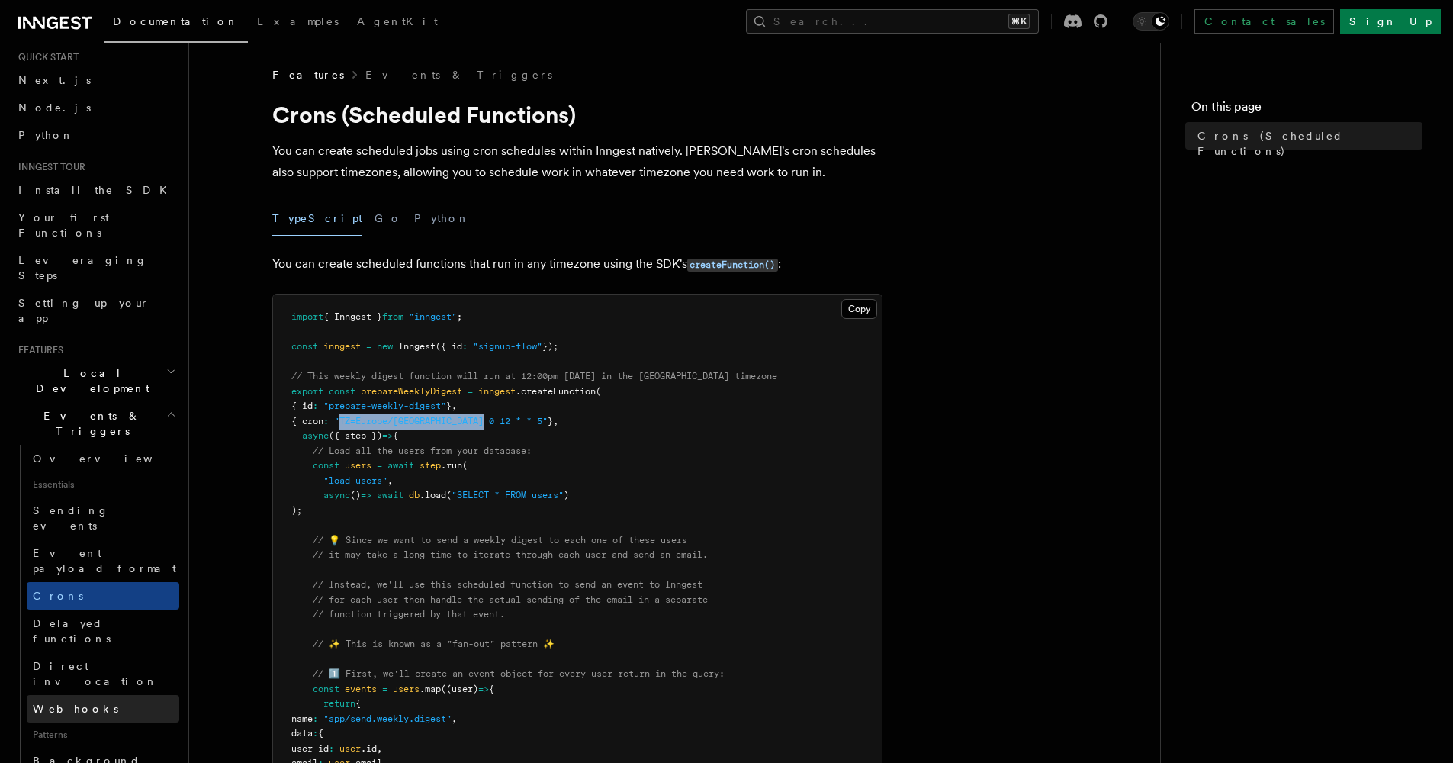
click at [98, 695] on link "Webhooks" at bounding box center [103, 708] width 153 height 27
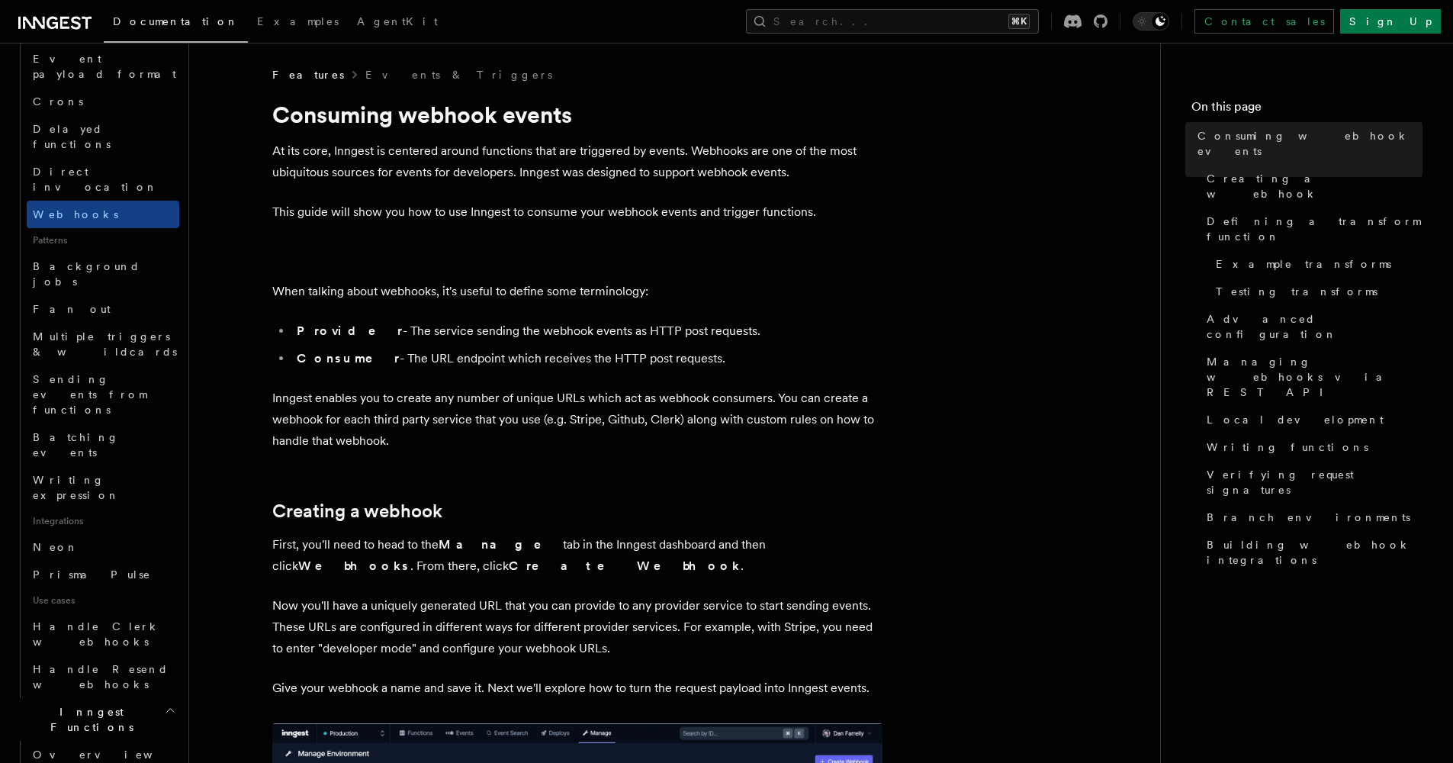
scroll to position [552, 0]
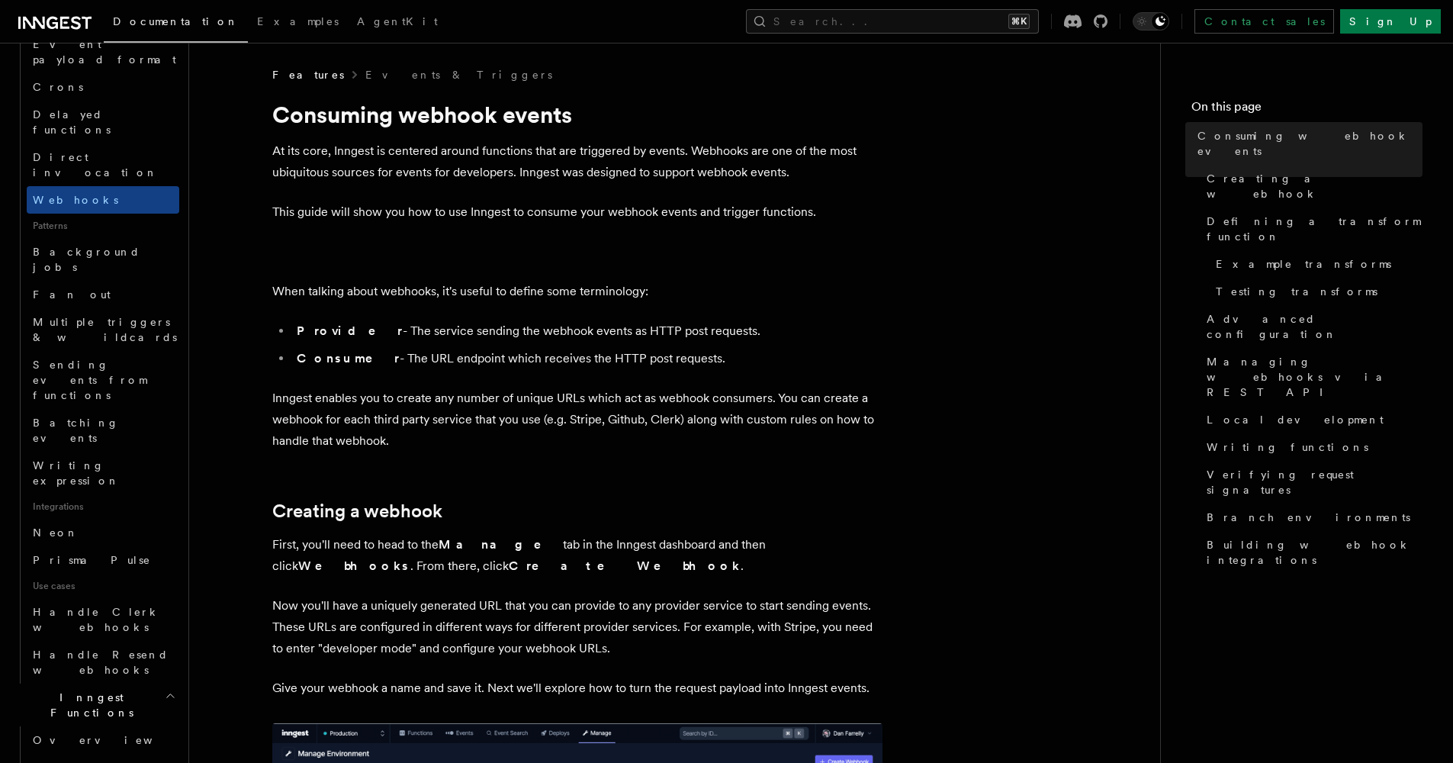
click at [149, 753] on h2 "Steps & Workflows" at bounding box center [103, 774] width 153 height 43
